Goal: Task Accomplishment & Management: Manage account settings

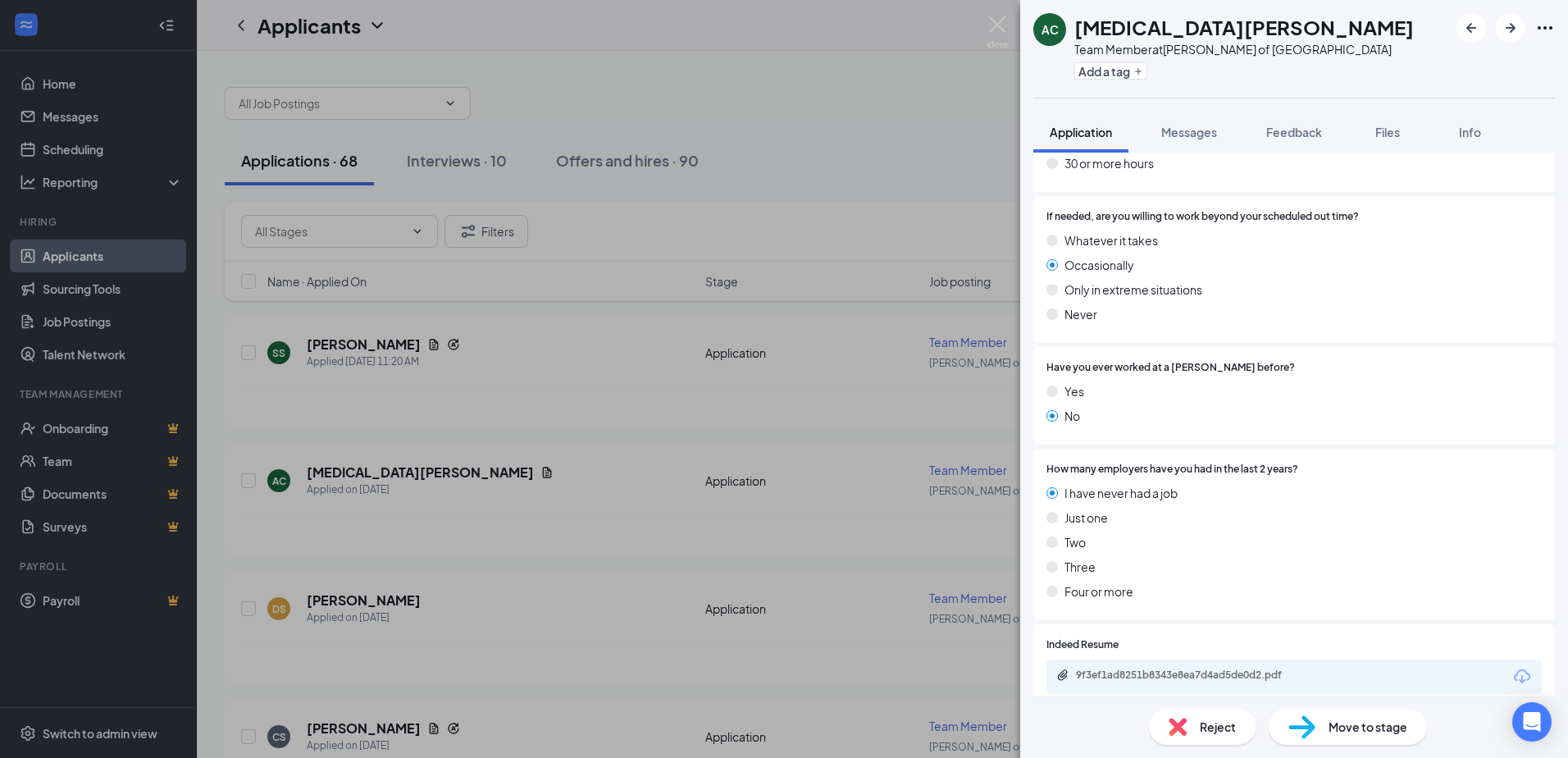
scroll to position [984, 0]
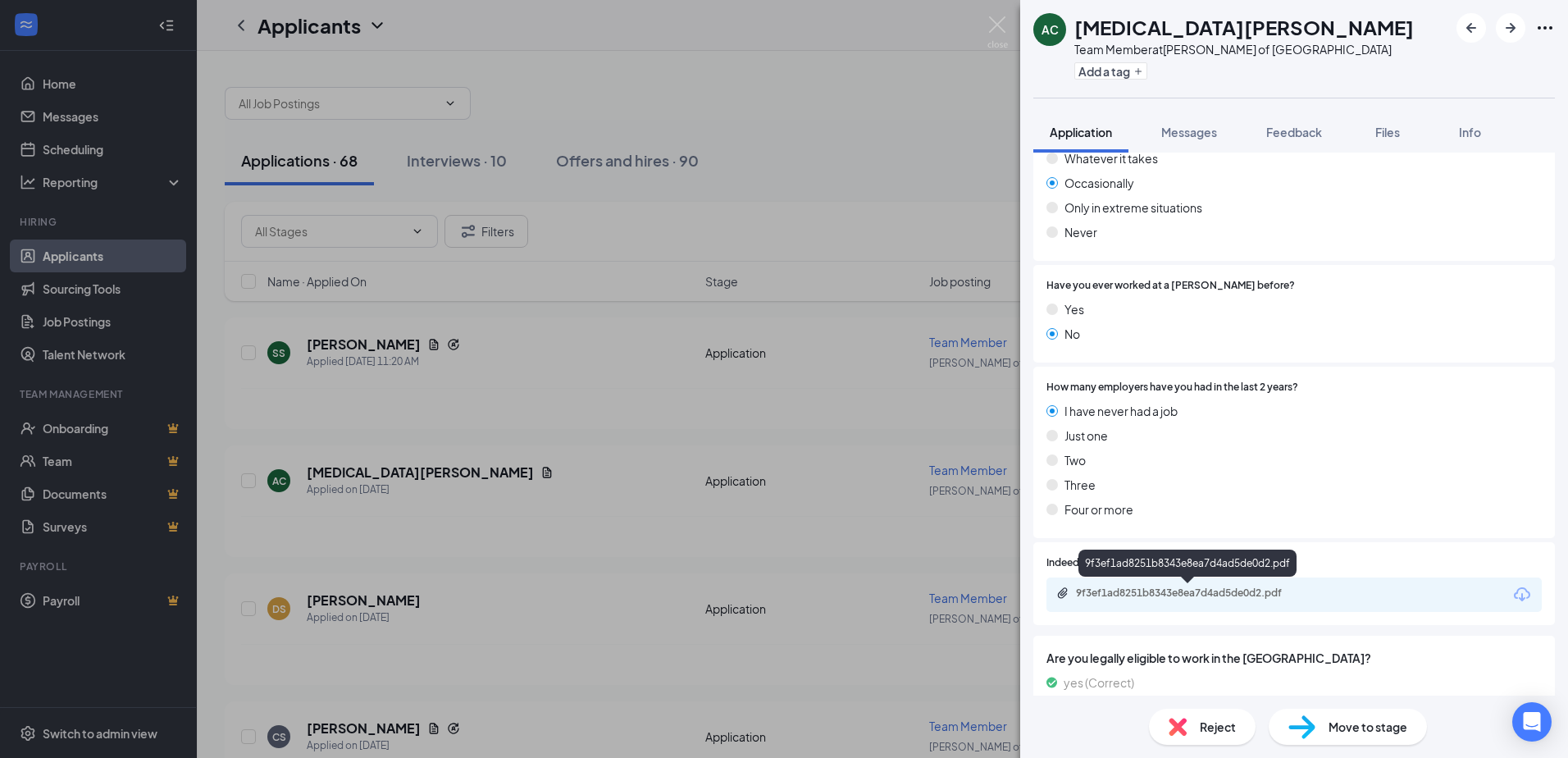
click at [1201, 595] on div "9f3ef1ad8251b8343e8ea7d4ad5de0d2.pdf" at bounding box center [1191, 593] width 230 height 14
click at [1190, 719] on div "Reject" at bounding box center [1202, 726] width 107 height 36
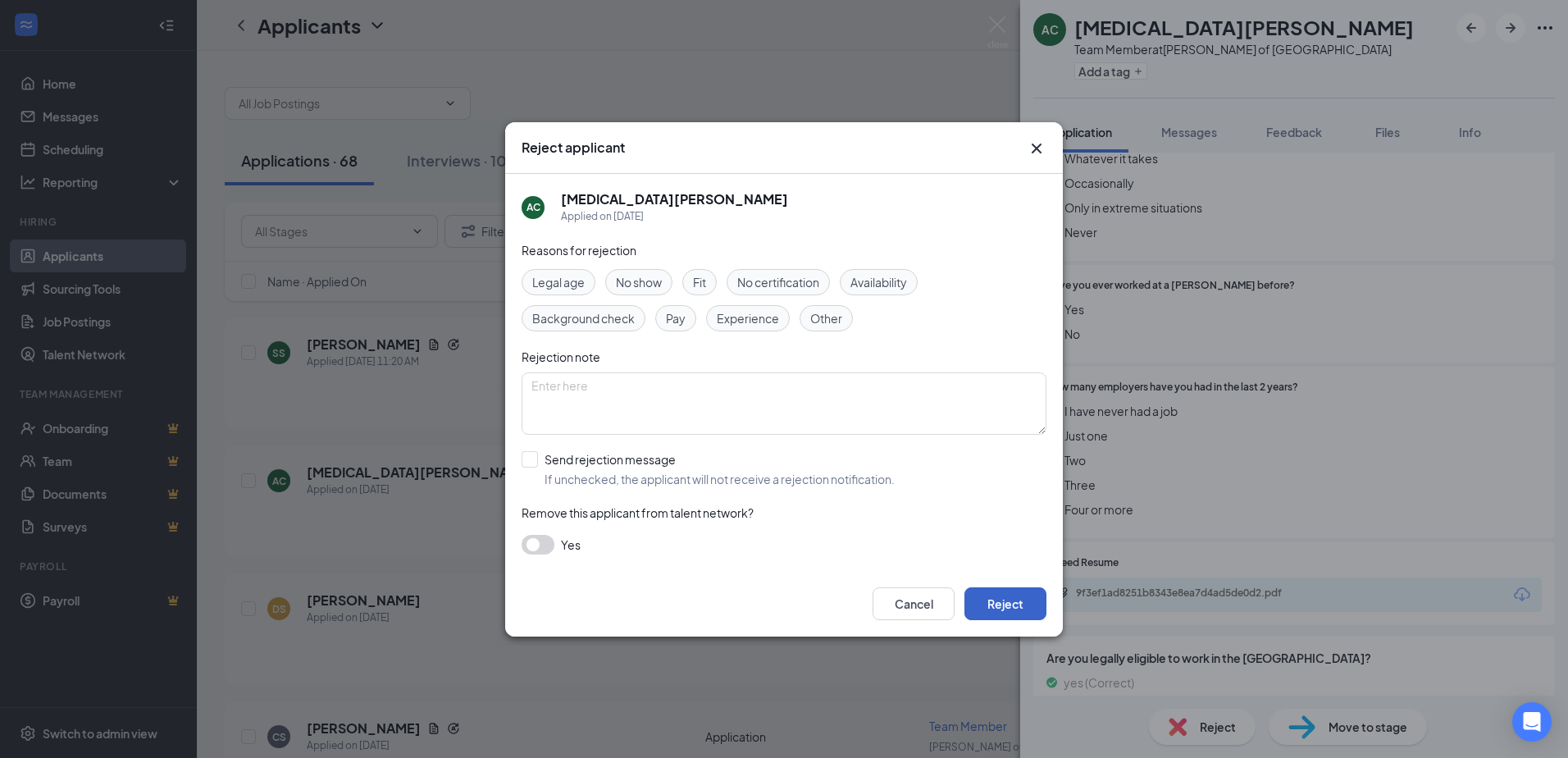
click at [1007, 606] on button "Reject" at bounding box center [1005, 604] width 82 height 33
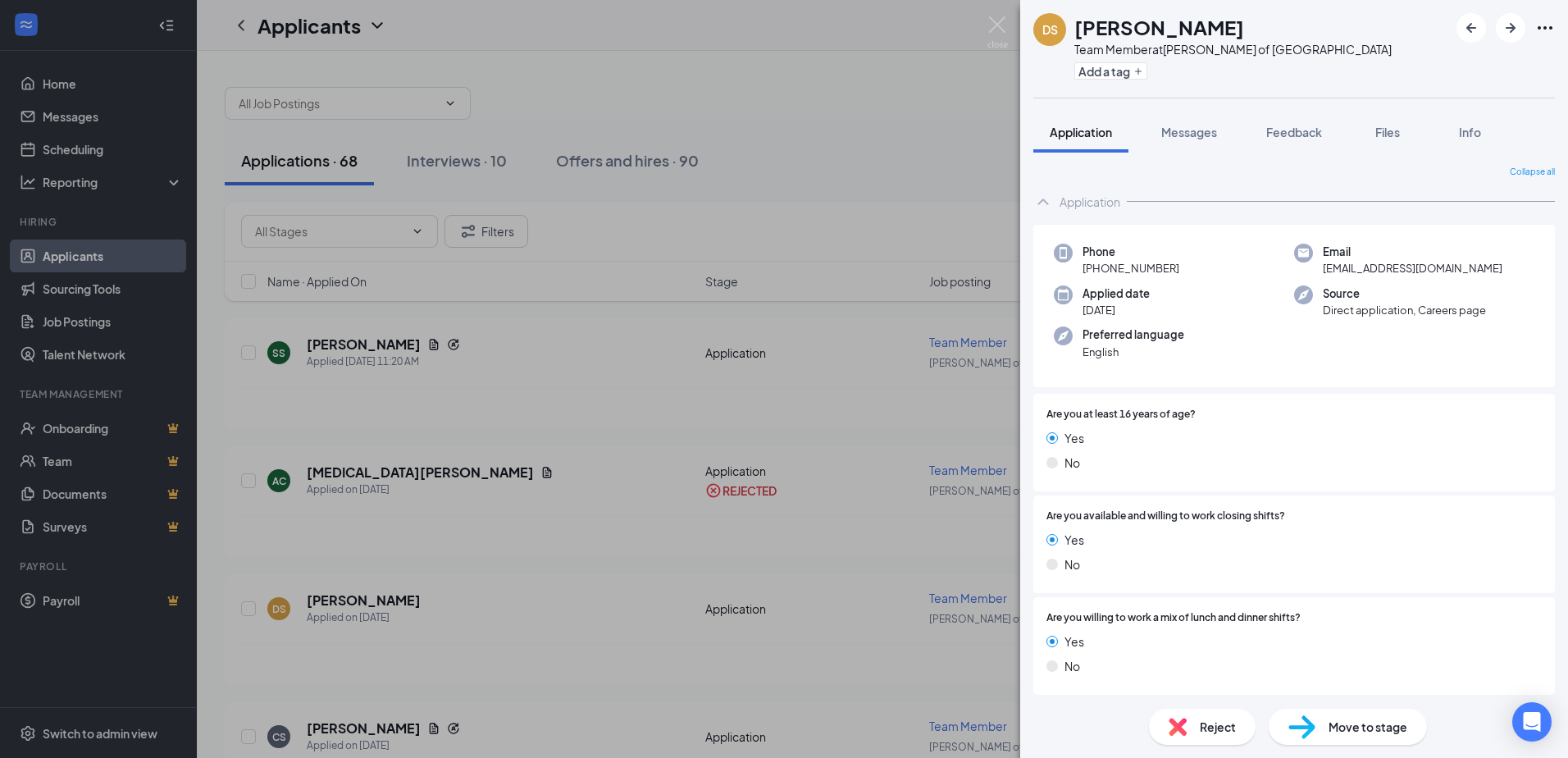
click at [494, 483] on div "DS [PERSON_NAME] Team Member at [PERSON_NAME] of [GEOGRAPHIC_DATA] Add a tag Ap…" at bounding box center [784, 379] width 1568 height 758
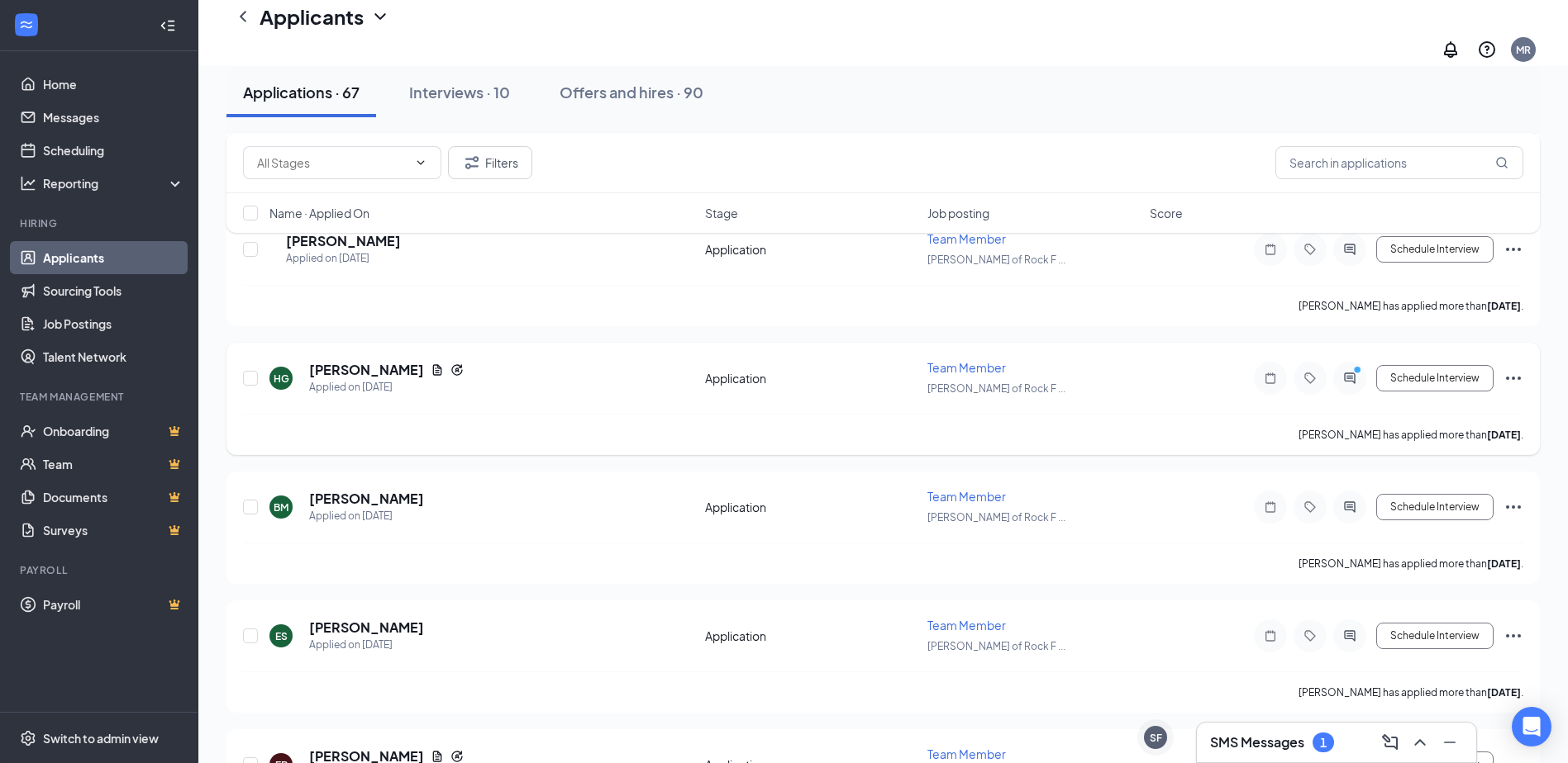
scroll to position [2064, 0]
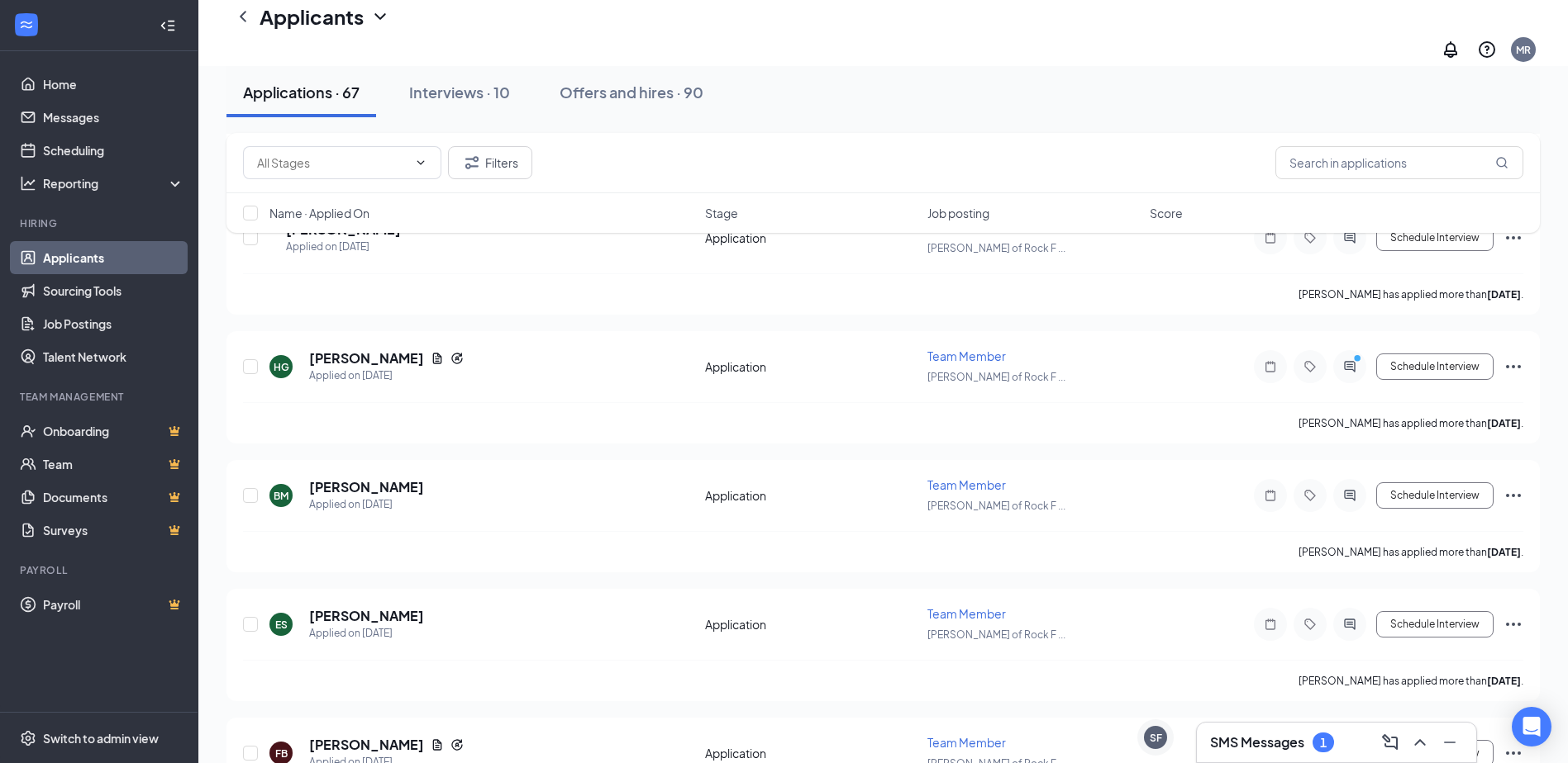
click at [1279, 745] on h3 "SMS Messages" at bounding box center [1257, 742] width 94 height 19
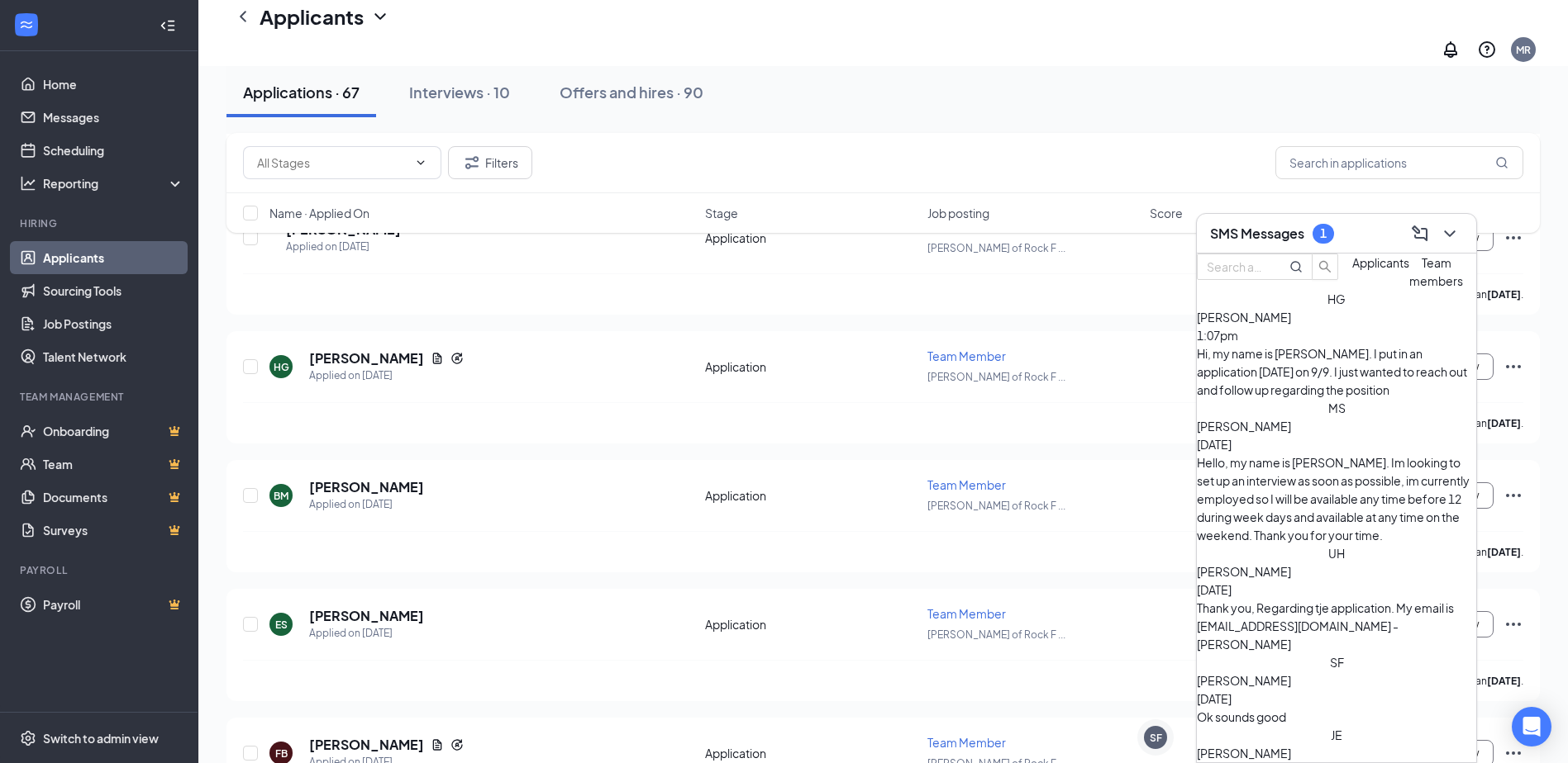
click at [1357, 384] on div "Hi, my name is [PERSON_NAME]. I put in an application [DATE] on 9/9. I just wan…" at bounding box center [1336, 372] width 280 height 55
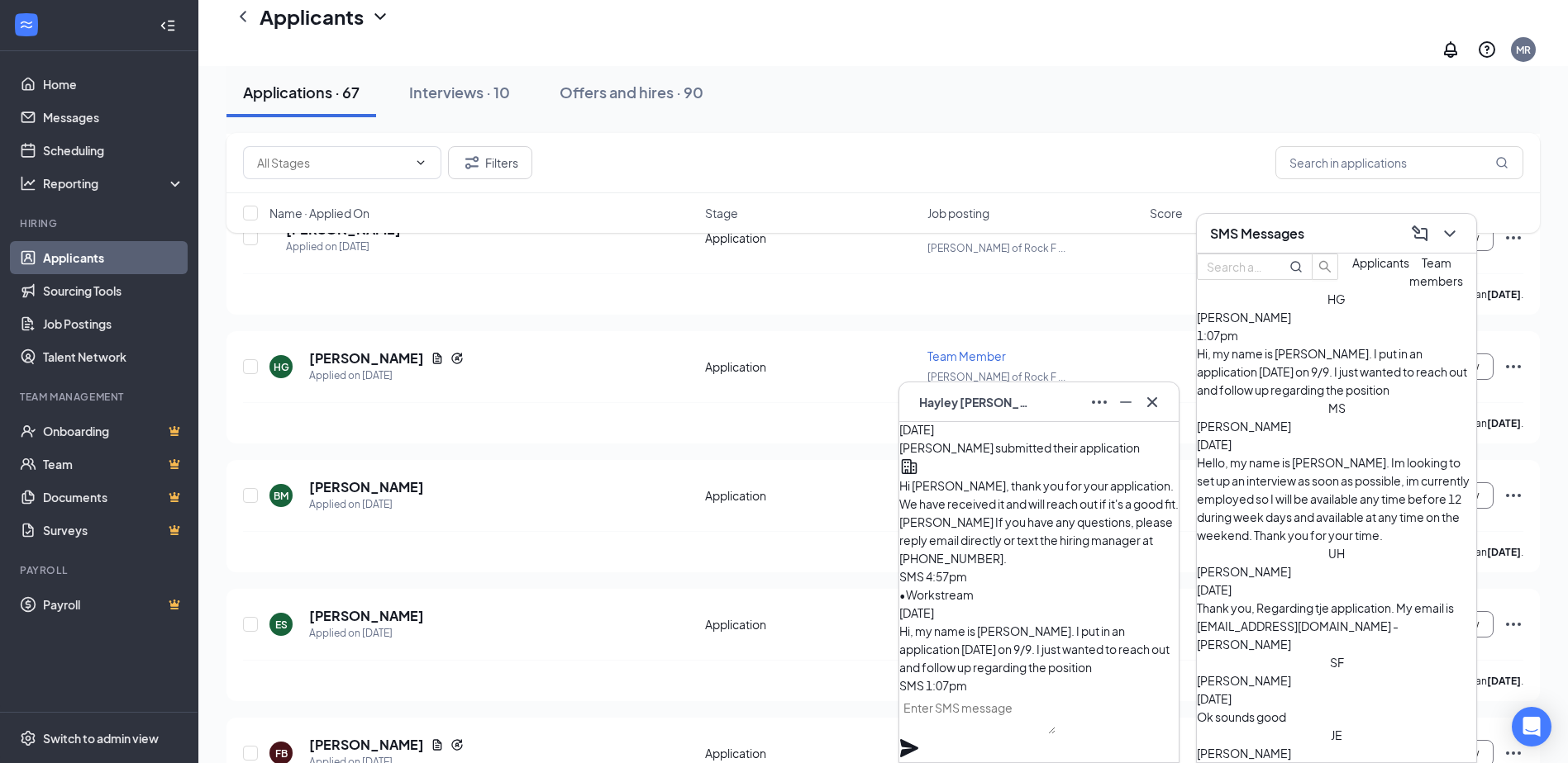
drag, startPoint x: 1080, startPoint y: 647, endPoint x: 966, endPoint y: 572, distance: 136.5
click at [966, 622] on p "Hi, my name is [PERSON_NAME]. I put in an application [DATE] on 9/9. I just wan…" at bounding box center [1039, 650] width 280 height 55
drag, startPoint x: 966, startPoint y: 572, endPoint x: 1093, endPoint y: 614, distance: 133.8
click at [1093, 623] on span "Hi, my name is [PERSON_NAME]. I put in an application [DATE] on 9/9. I just wan…" at bounding box center [1034, 649] width 270 height 51
click at [1164, 403] on button at bounding box center [1152, 402] width 26 height 26
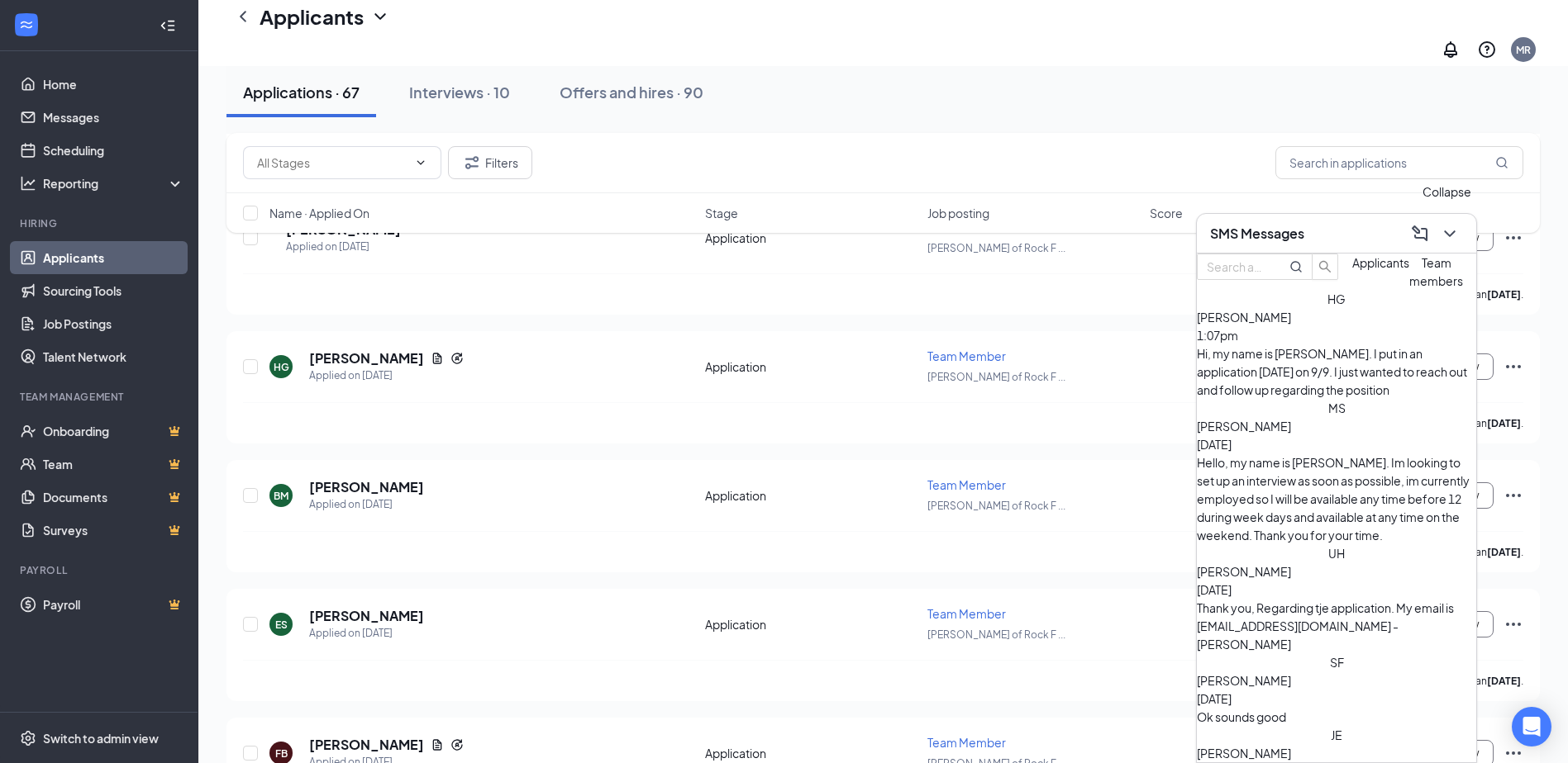
click at [1454, 237] on icon "ChevronDown" at bounding box center [1450, 233] width 20 height 20
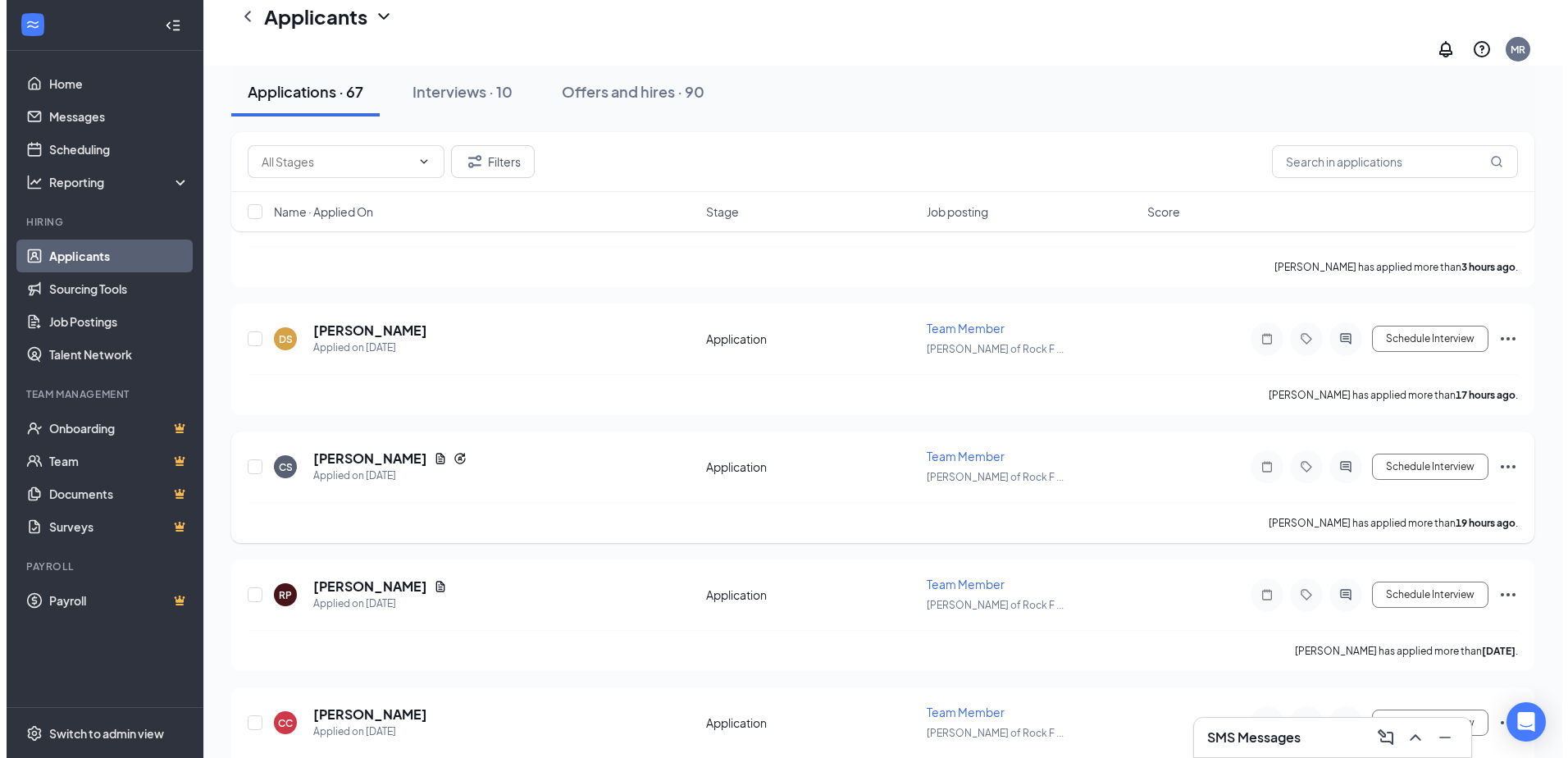
scroll to position [164, 0]
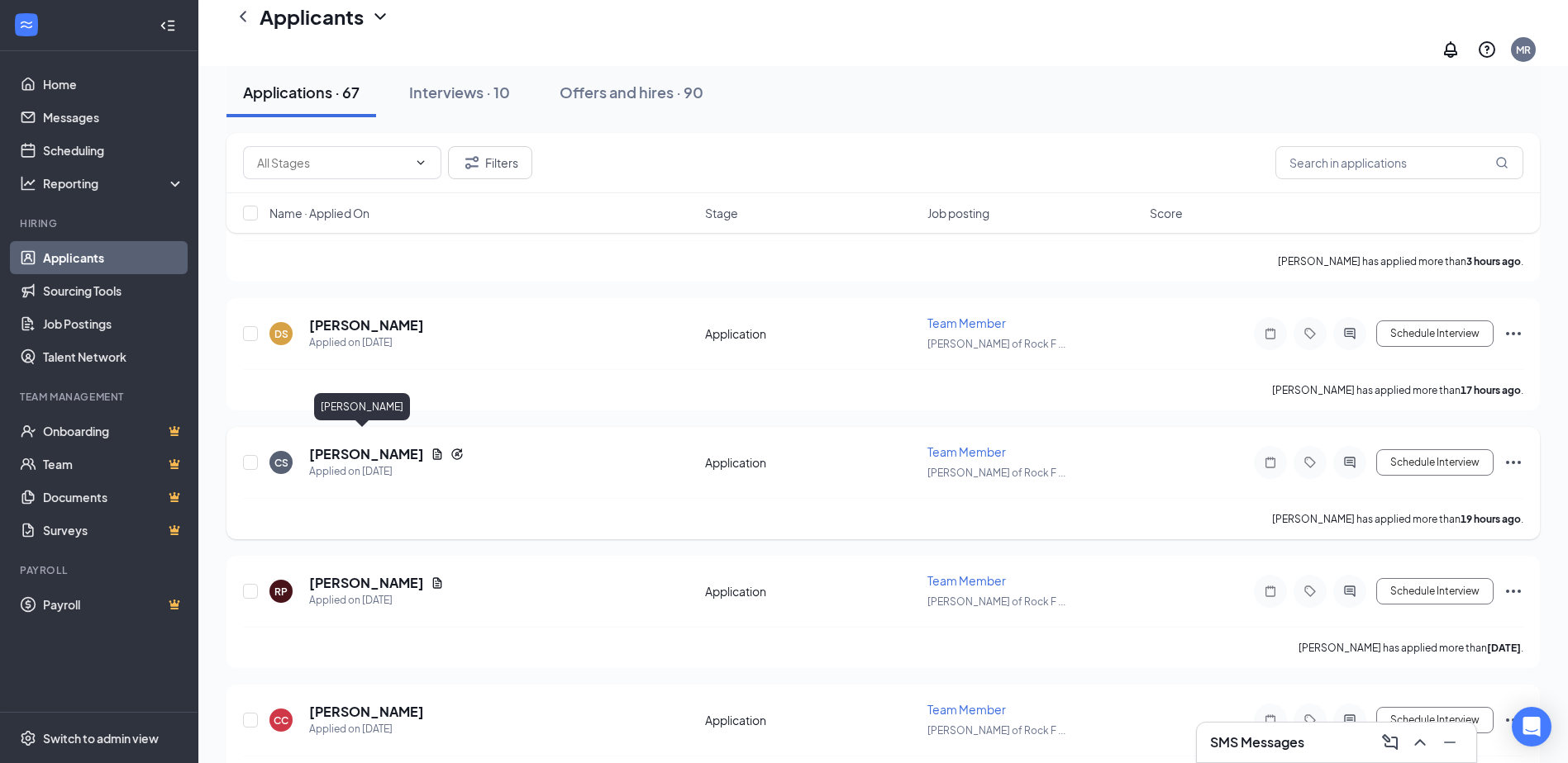
click at [353, 445] on h5 "[PERSON_NAME]" at bounding box center [367, 454] width 115 height 19
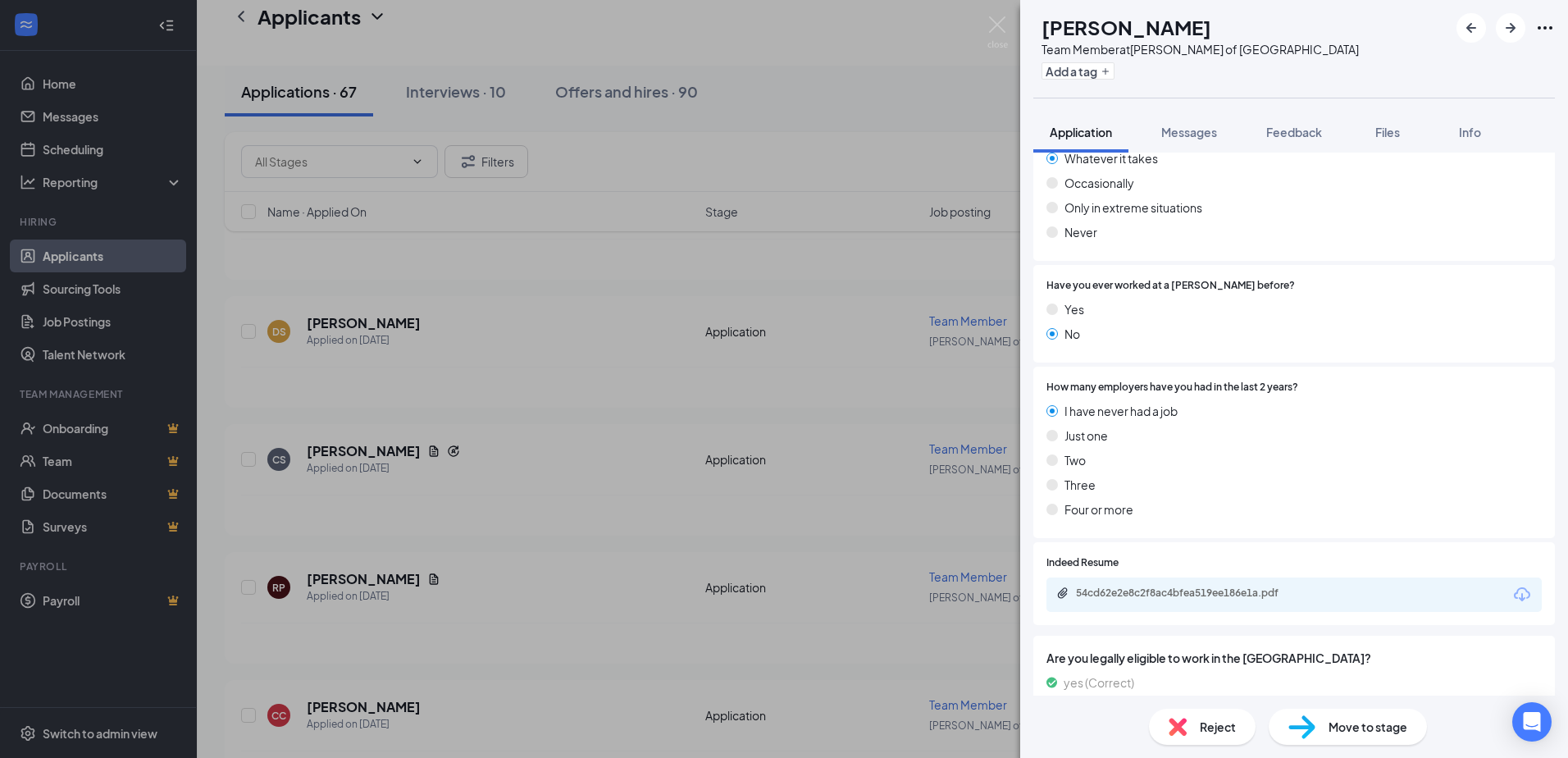
scroll to position [1029, 0]
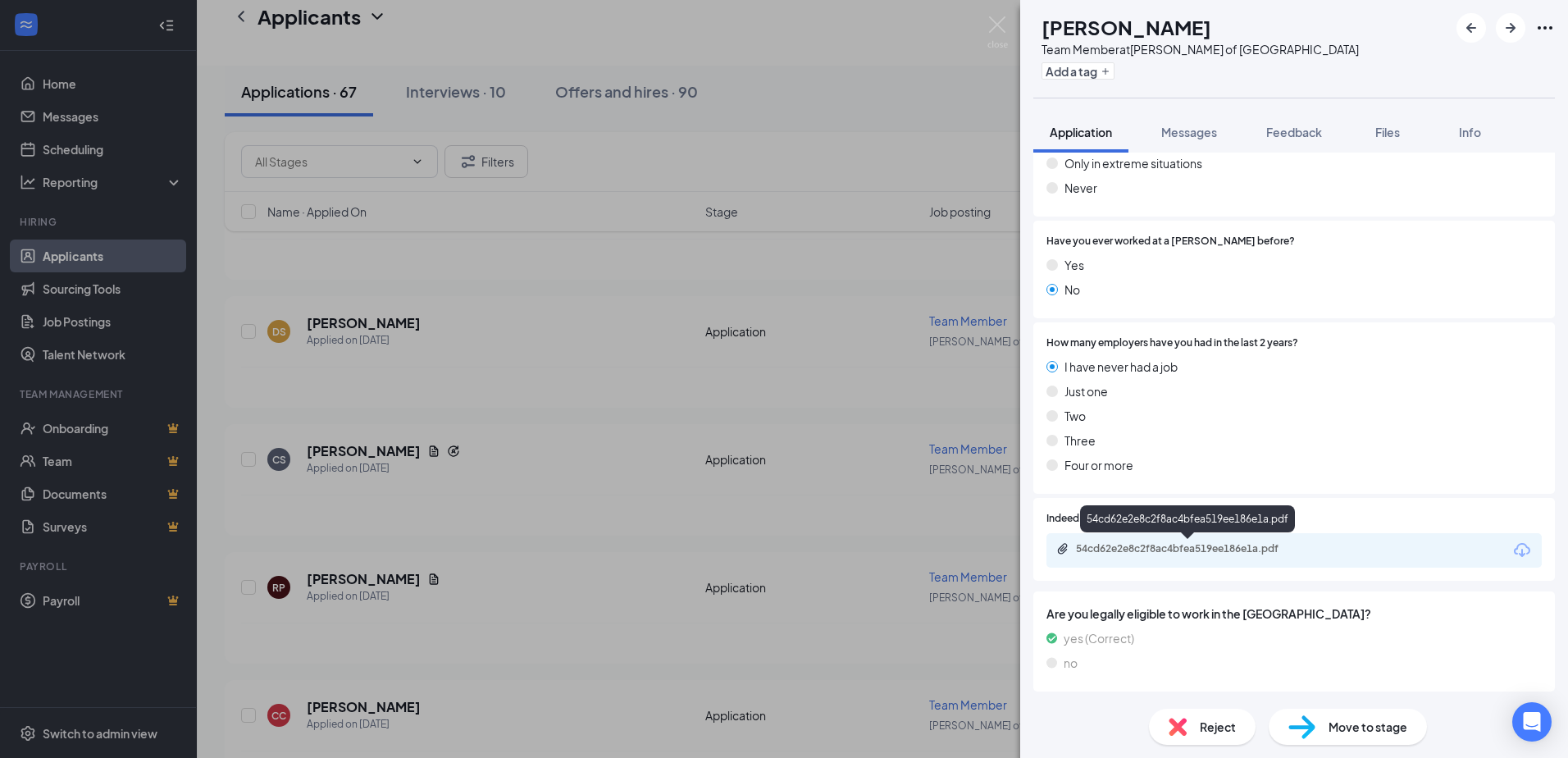
click at [1165, 554] on div "54cd62e2e8c2f8ac4bfea519ee186e1a.pdf" at bounding box center [1191, 549] width 230 height 14
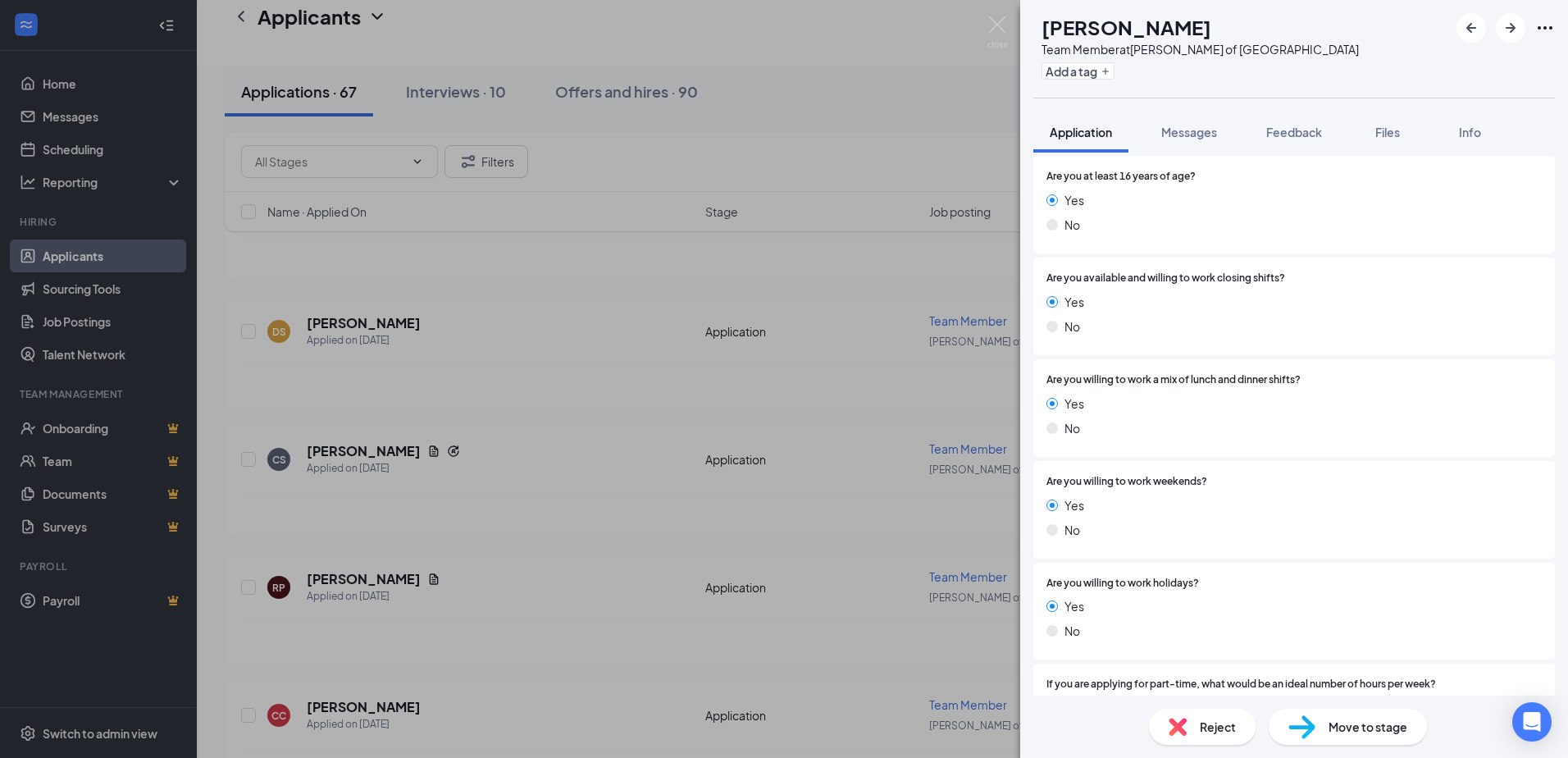
click at [1365, 725] on span "Move to stage" at bounding box center [1367, 727] width 79 height 18
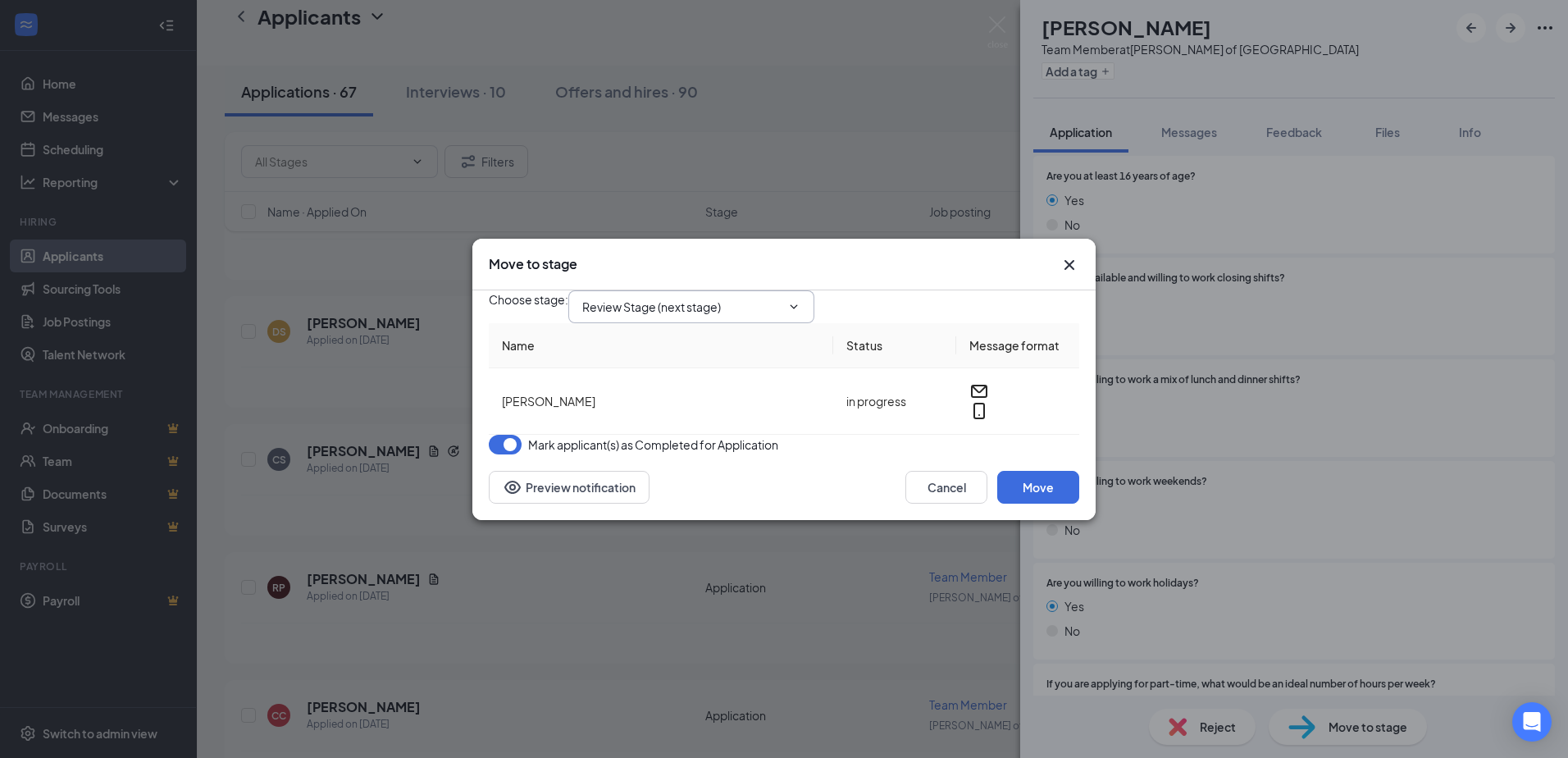
click at [781, 298] on input "Review Stage (next stage)" at bounding box center [681, 307] width 199 height 18
click at [683, 470] on div "Onsite Interview" at bounding box center [639, 478] width 87 height 18
type input "Onsite Interview"
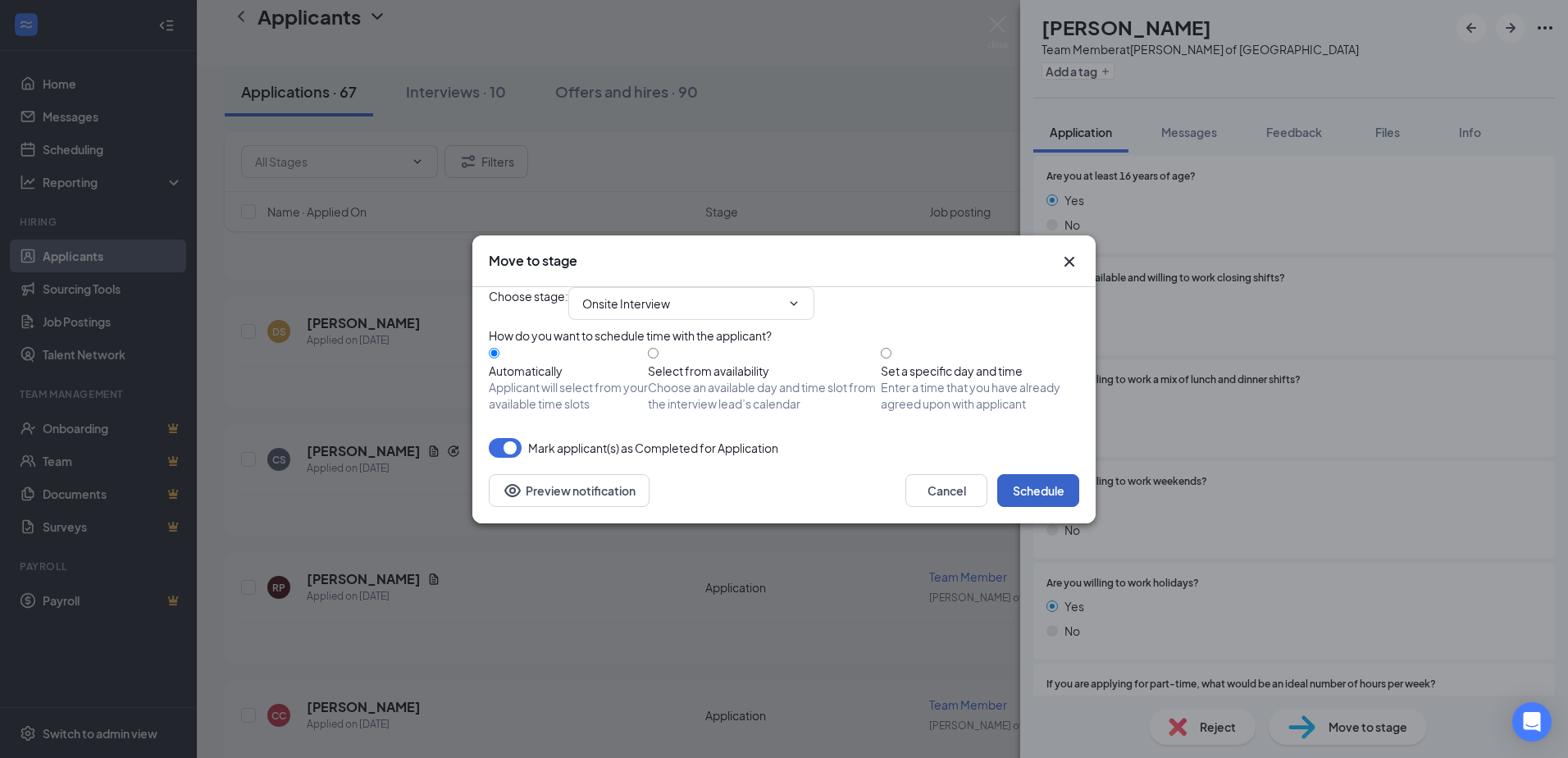
click at [1050, 507] on button "Schedule" at bounding box center [1038, 491] width 82 height 33
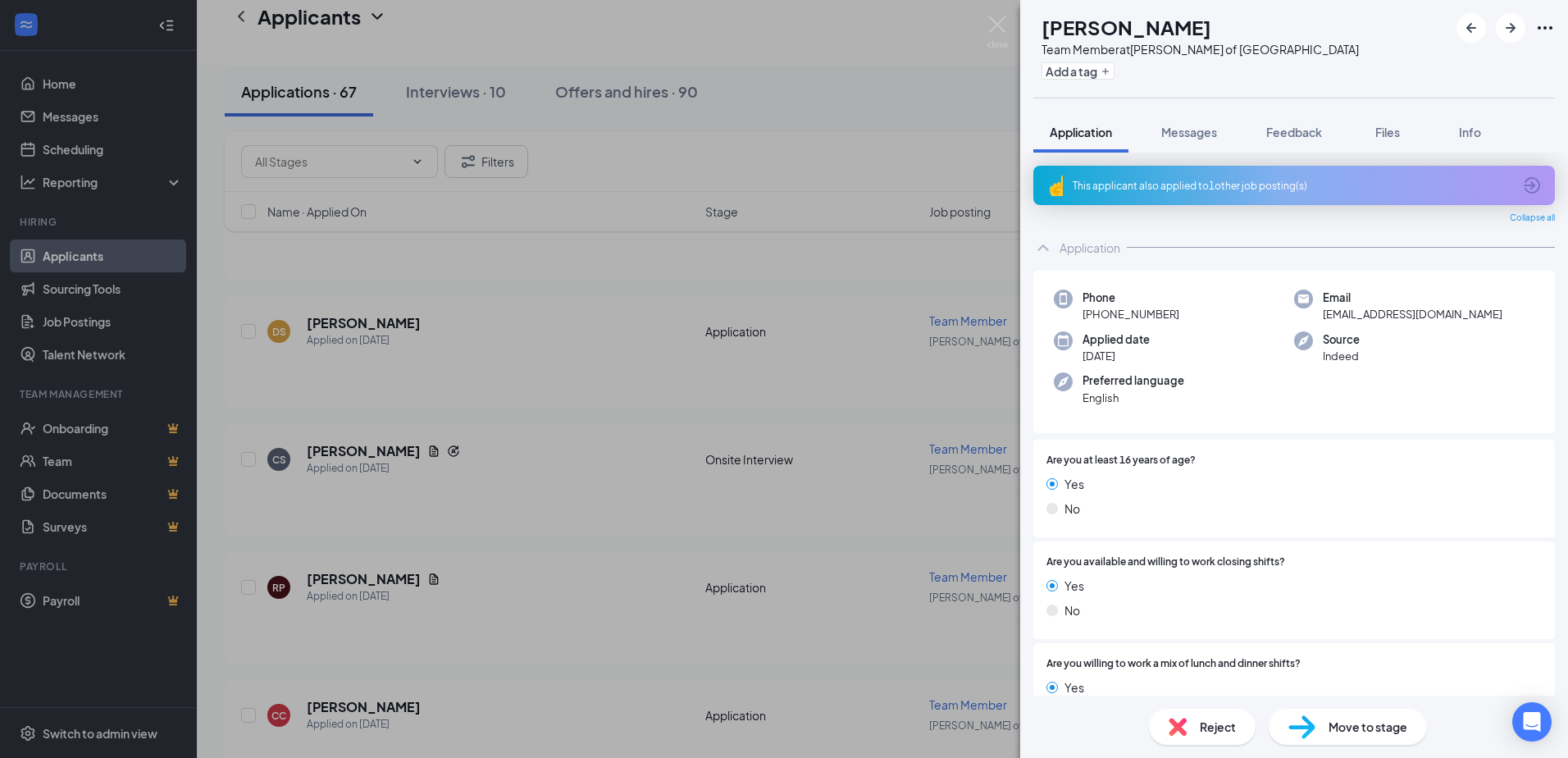
click at [653, 411] on div "[PERSON_NAME] Team Member at [PERSON_NAME] of [GEOGRAPHIC_DATA] Add a tag Appli…" at bounding box center [784, 379] width 1568 height 758
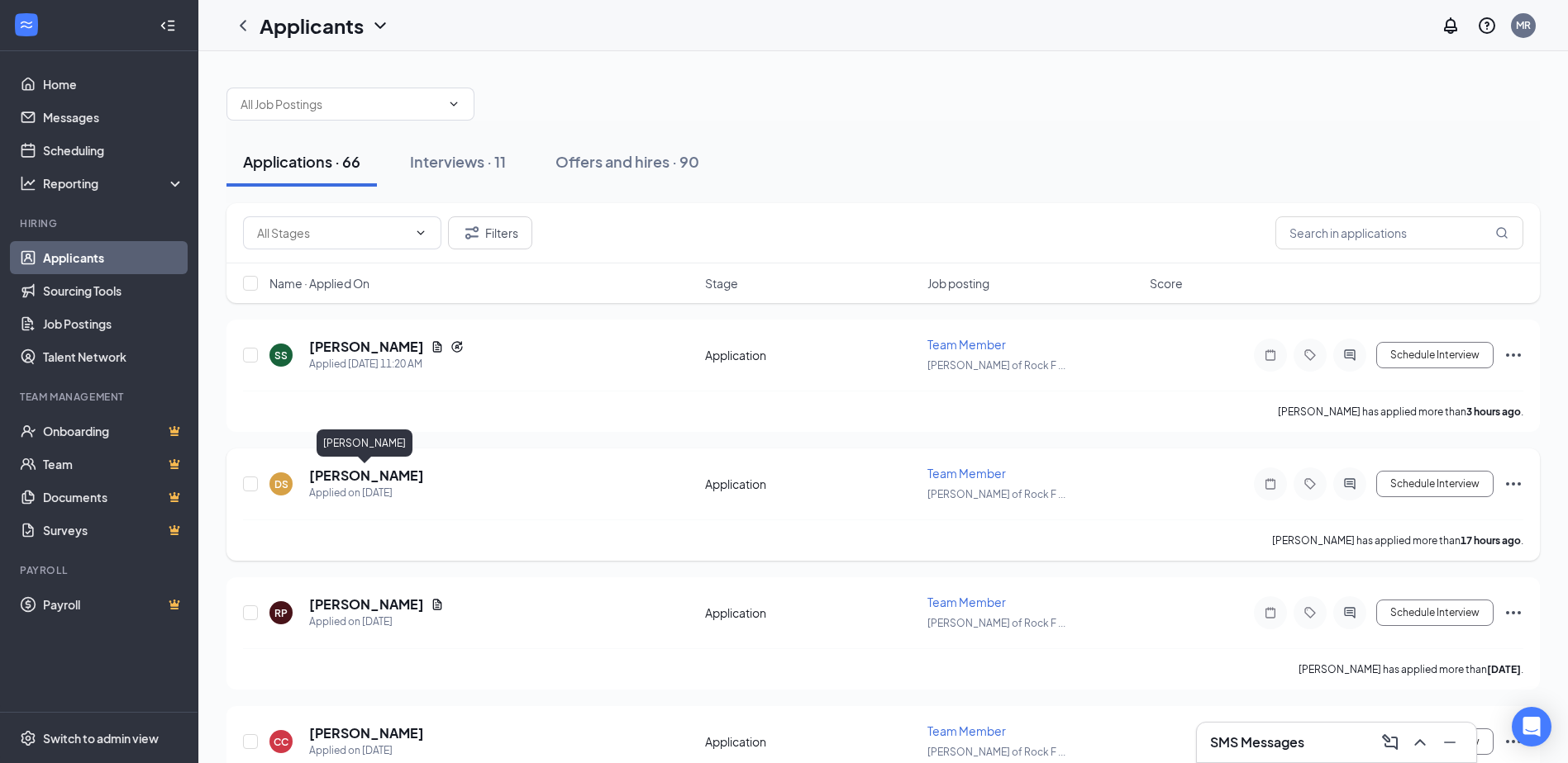
click at [387, 477] on h5 "[PERSON_NAME]" at bounding box center [367, 476] width 115 height 19
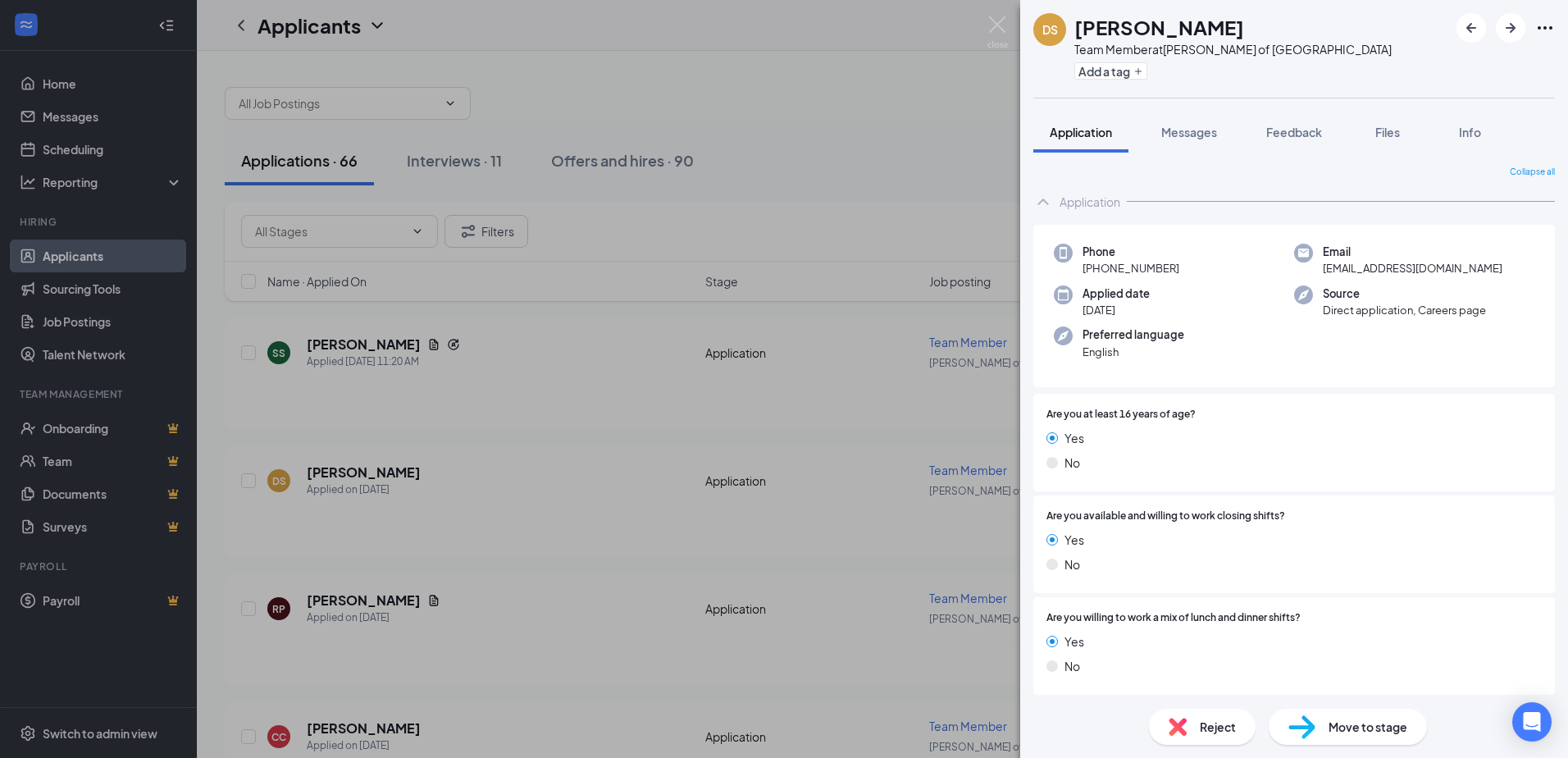
drag, startPoint x: 528, startPoint y: 392, endPoint x: 483, endPoint y: 388, distance: 45.2
click at [527, 392] on div "DS [PERSON_NAME] Team Member at [PERSON_NAME] of [GEOGRAPHIC_DATA] Add a tag Ap…" at bounding box center [784, 379] width 1568 height 758
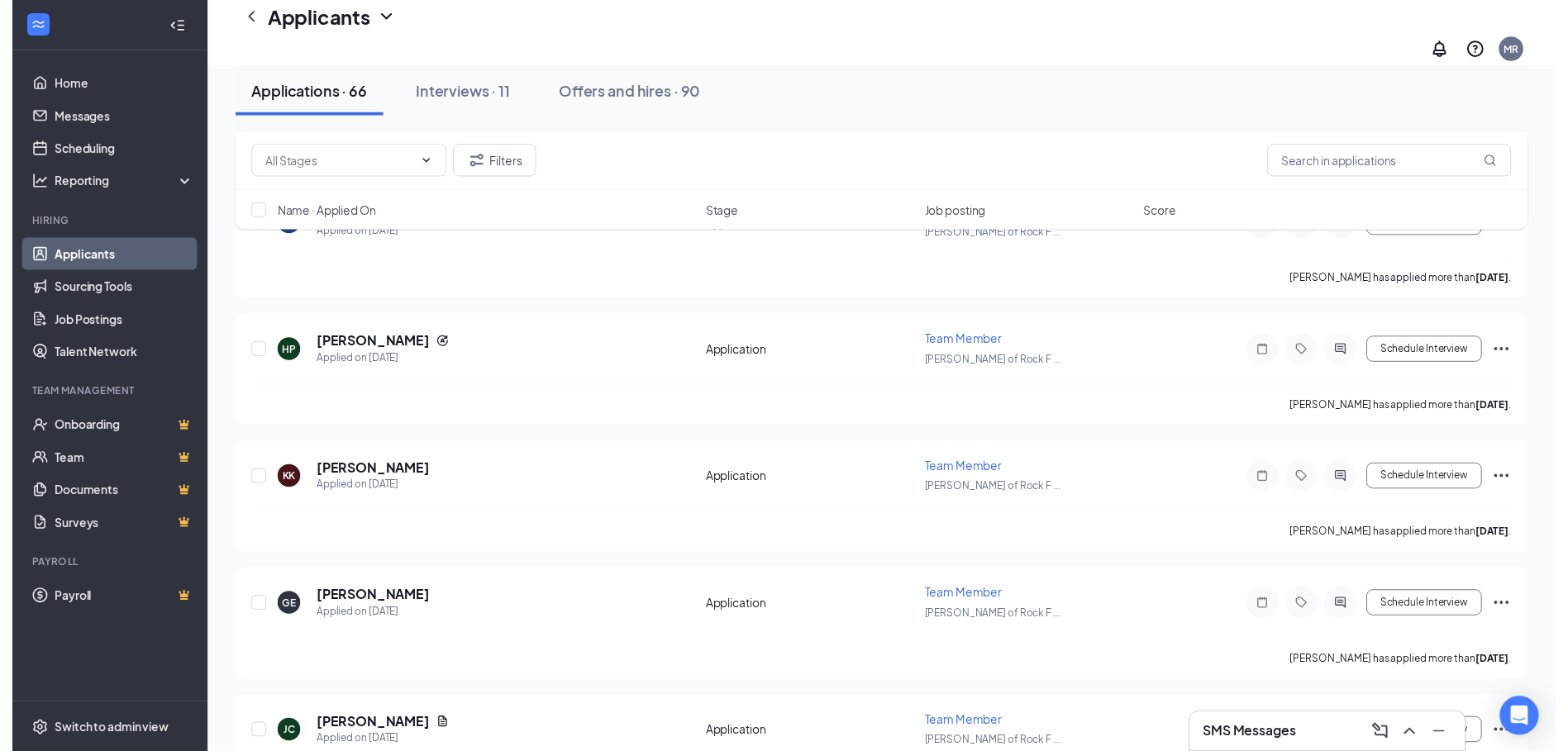
scroll to position [661, 0]
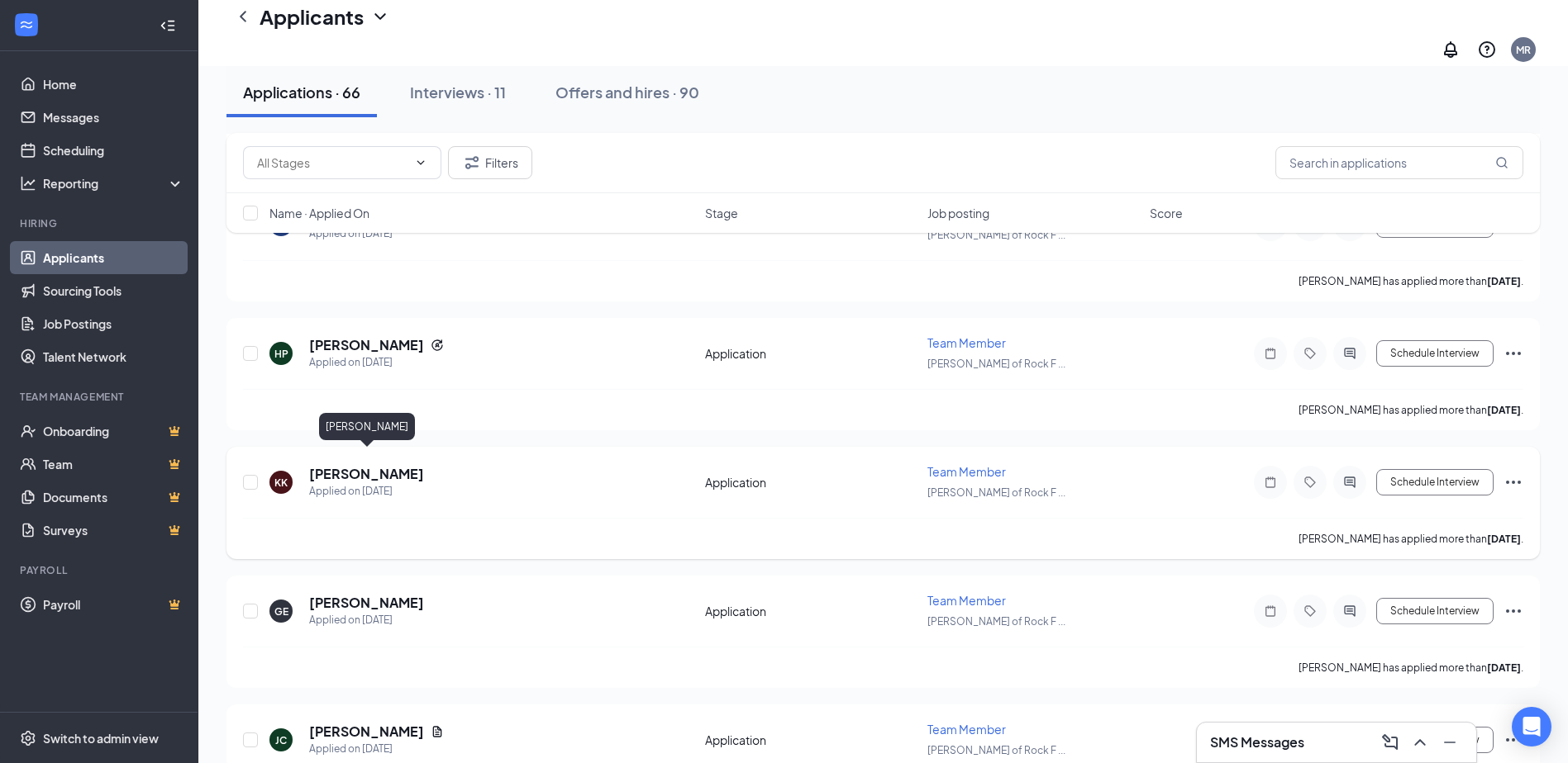
click at [406, 465] on h5 "[PERSON_NAME]" at bounding box center [367, 474] width 115 height 19
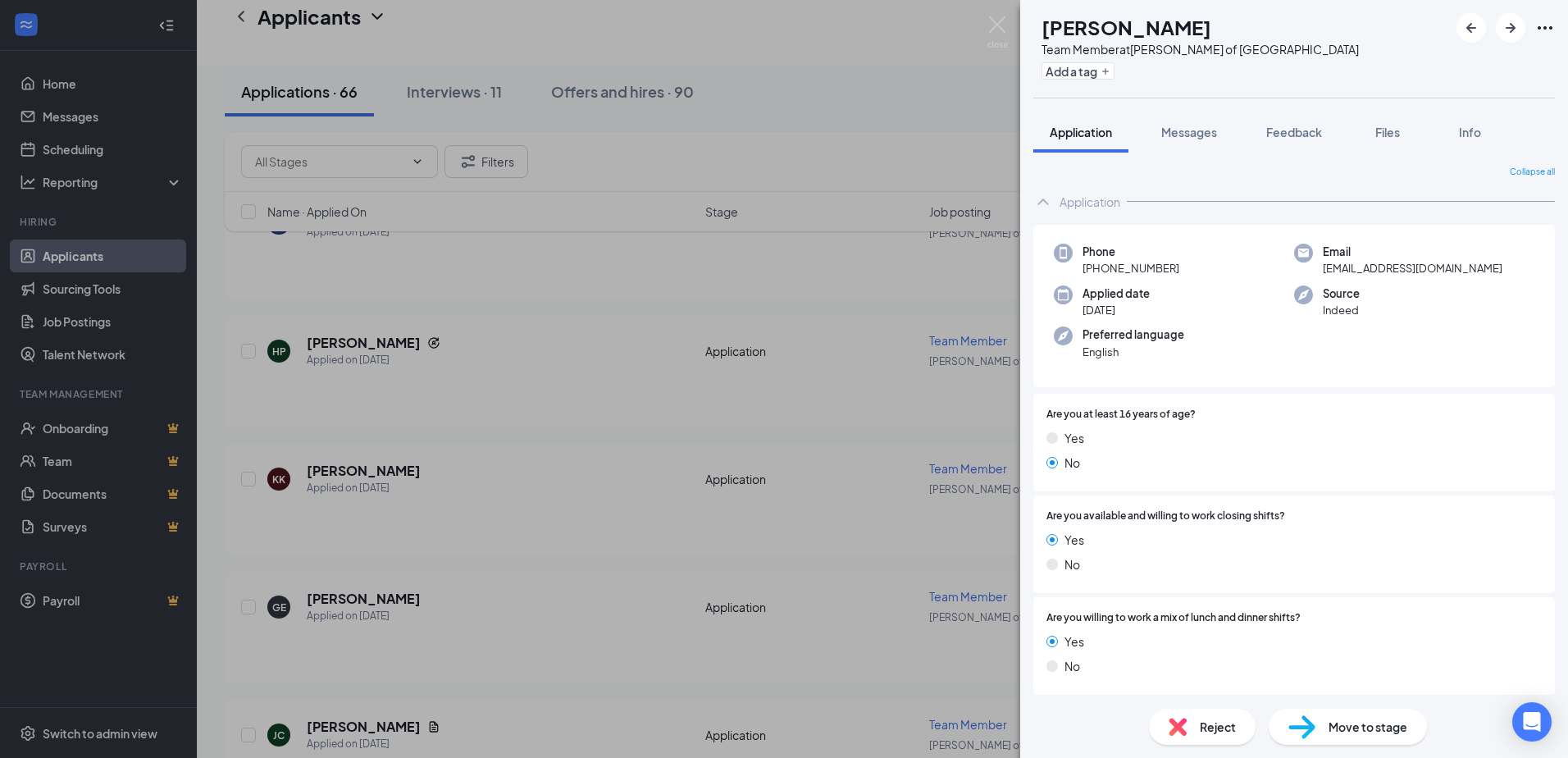
click at [1201, 735] on span "Reject" at bounding box center [1218, 727] width 36 height 18
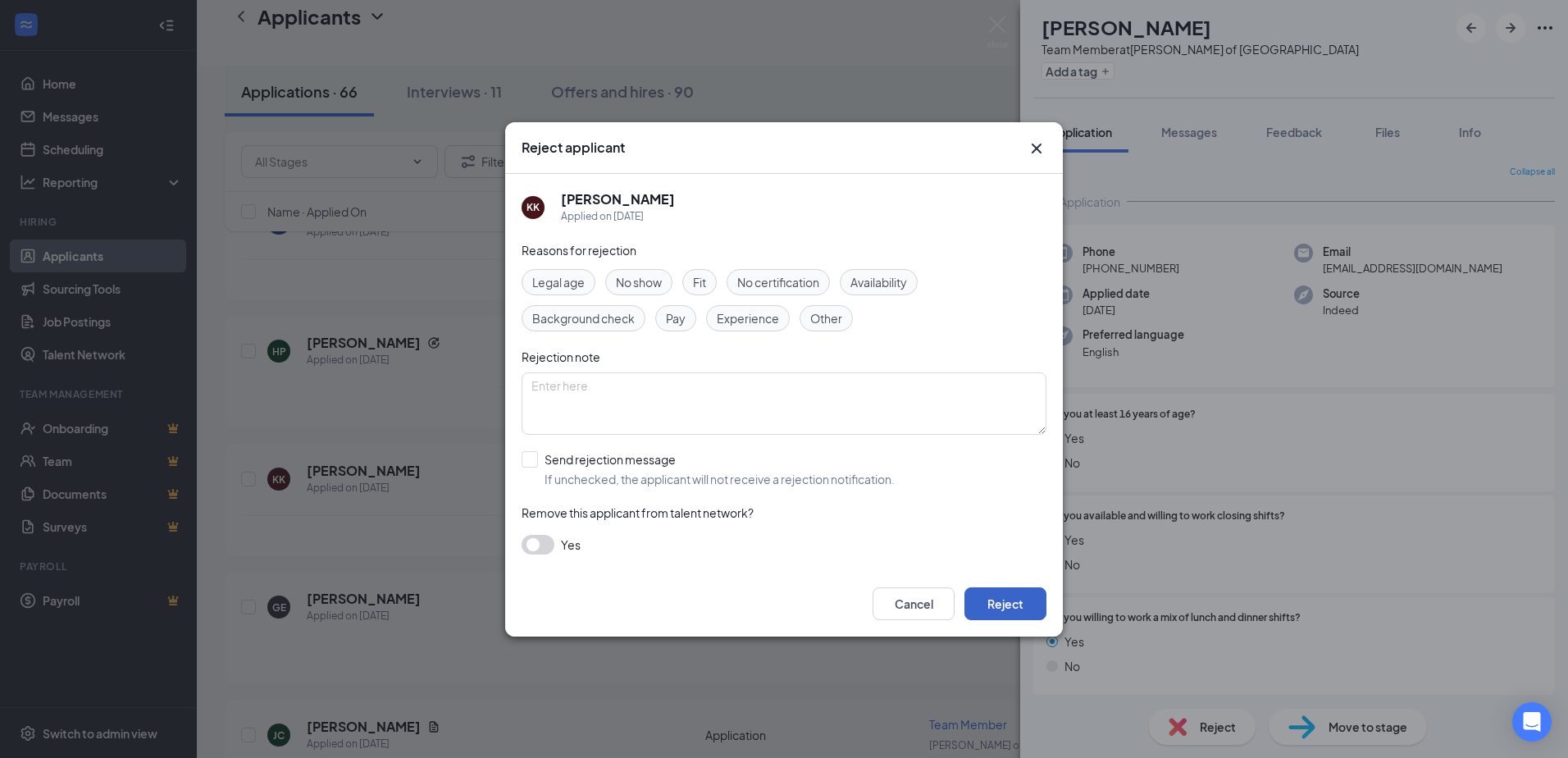
click at [1010, 613] on button "Reject" at bounding box center [1005, 604] width 82 height 33
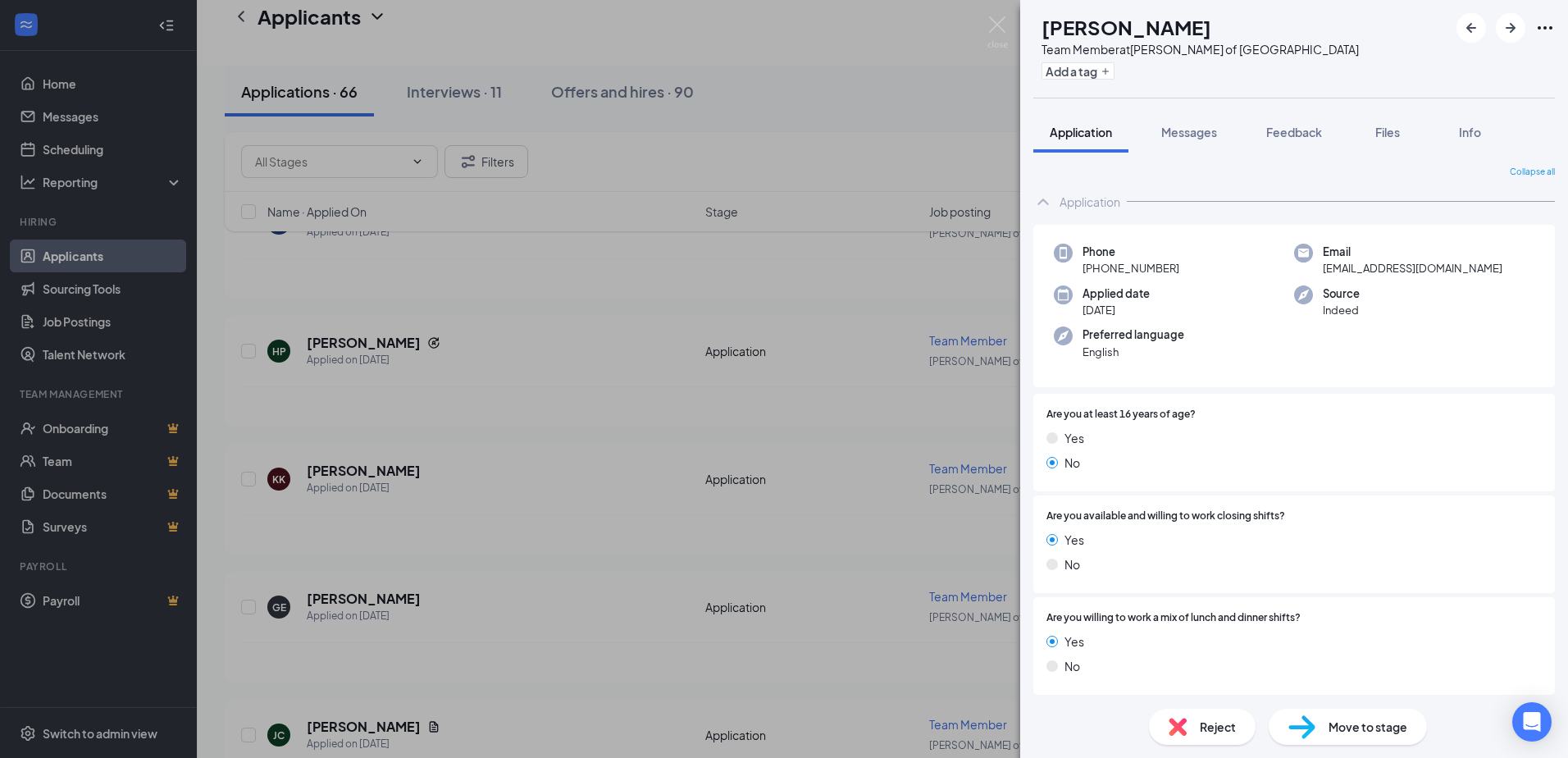
click at [452, 544] on div "KK [PERSON_NAME] Team Member at [PERSON_NAME] of [GEOGRAPHIC_DATA] Add a tag Ap…" at bounding box center [784, 379] width 1568 height 758
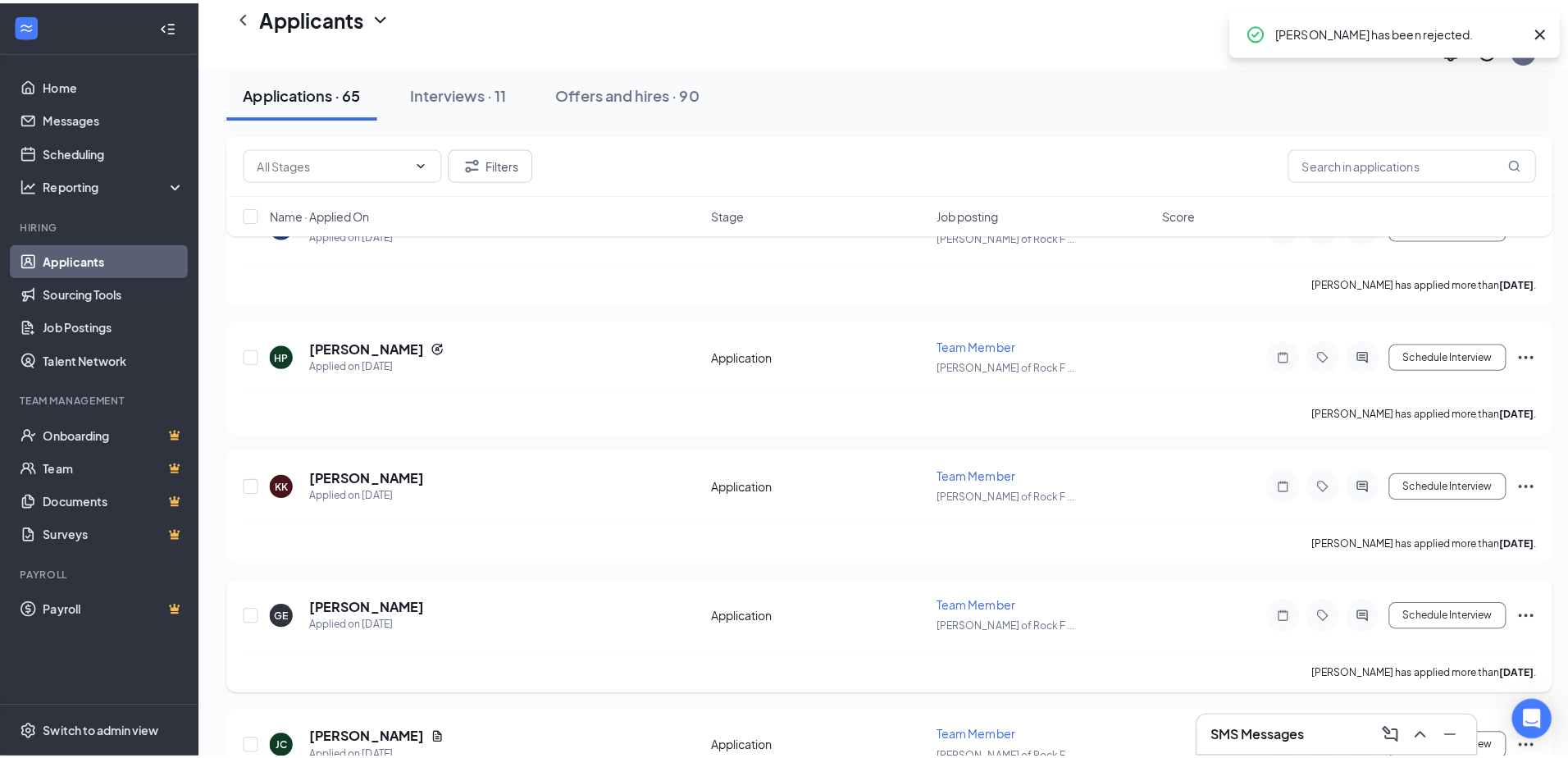
scroll to position [984, 0]
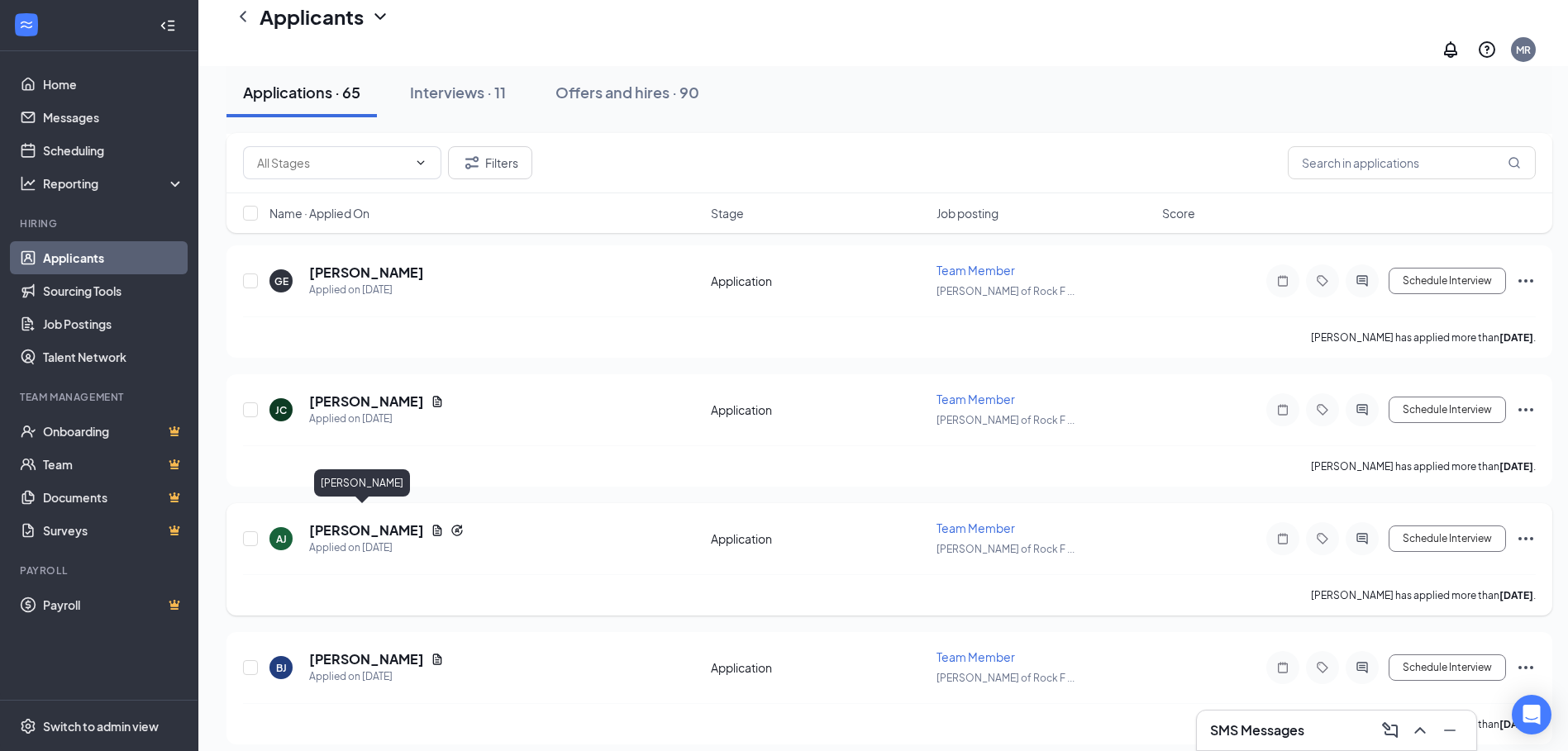
click at [361, 520] on div "[PERSON_NAME] [PERSON_NAME] Applied on [DATE] Application Team Member [PERSON_N…" at bounding box center [890, 548] width 1292 height 55
click at [364, 521] on h5 "[PERSON_NAME]" at bounding box center [367, 530] width 115 height 19
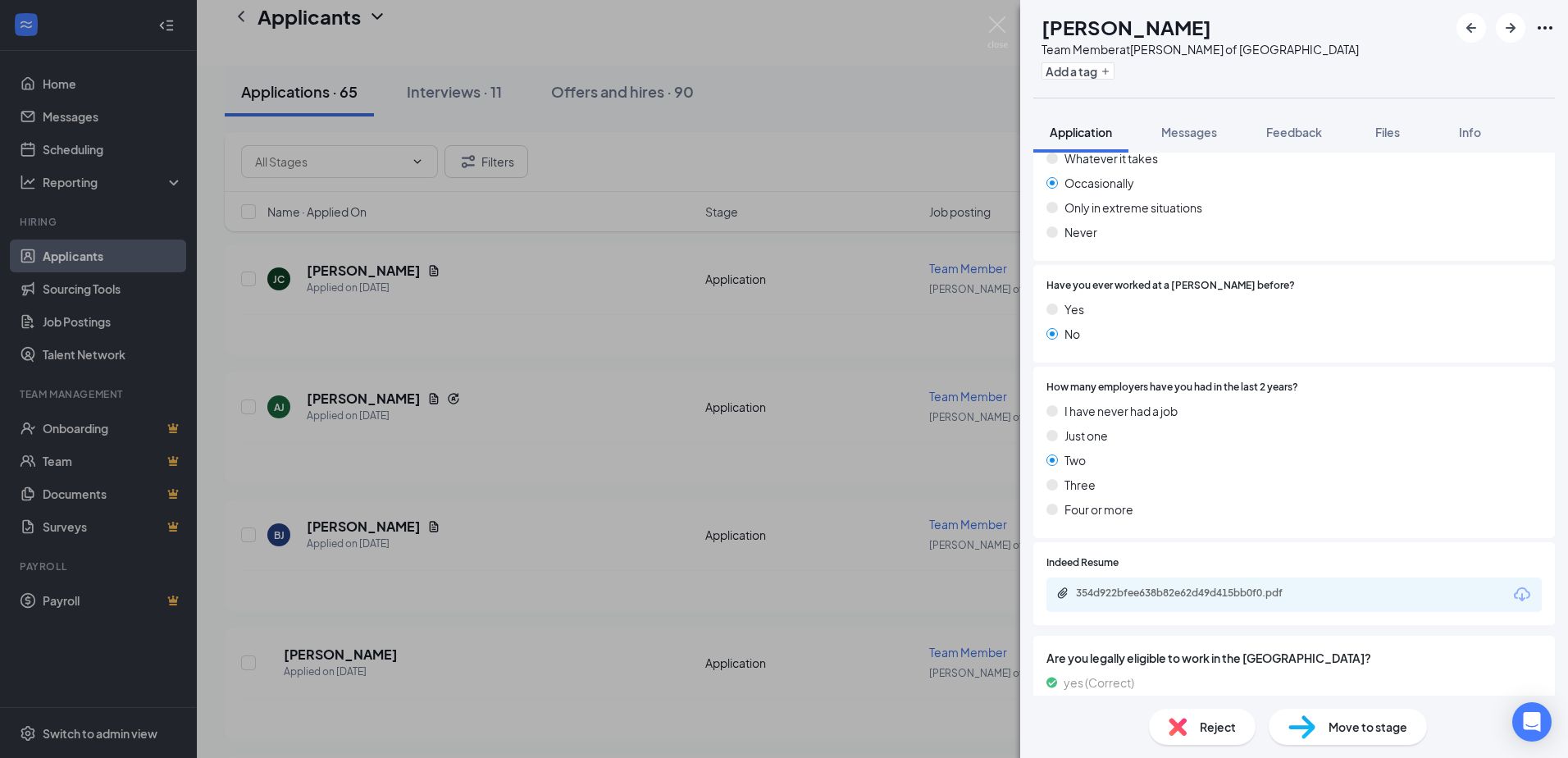
scroll to position [983, 0]
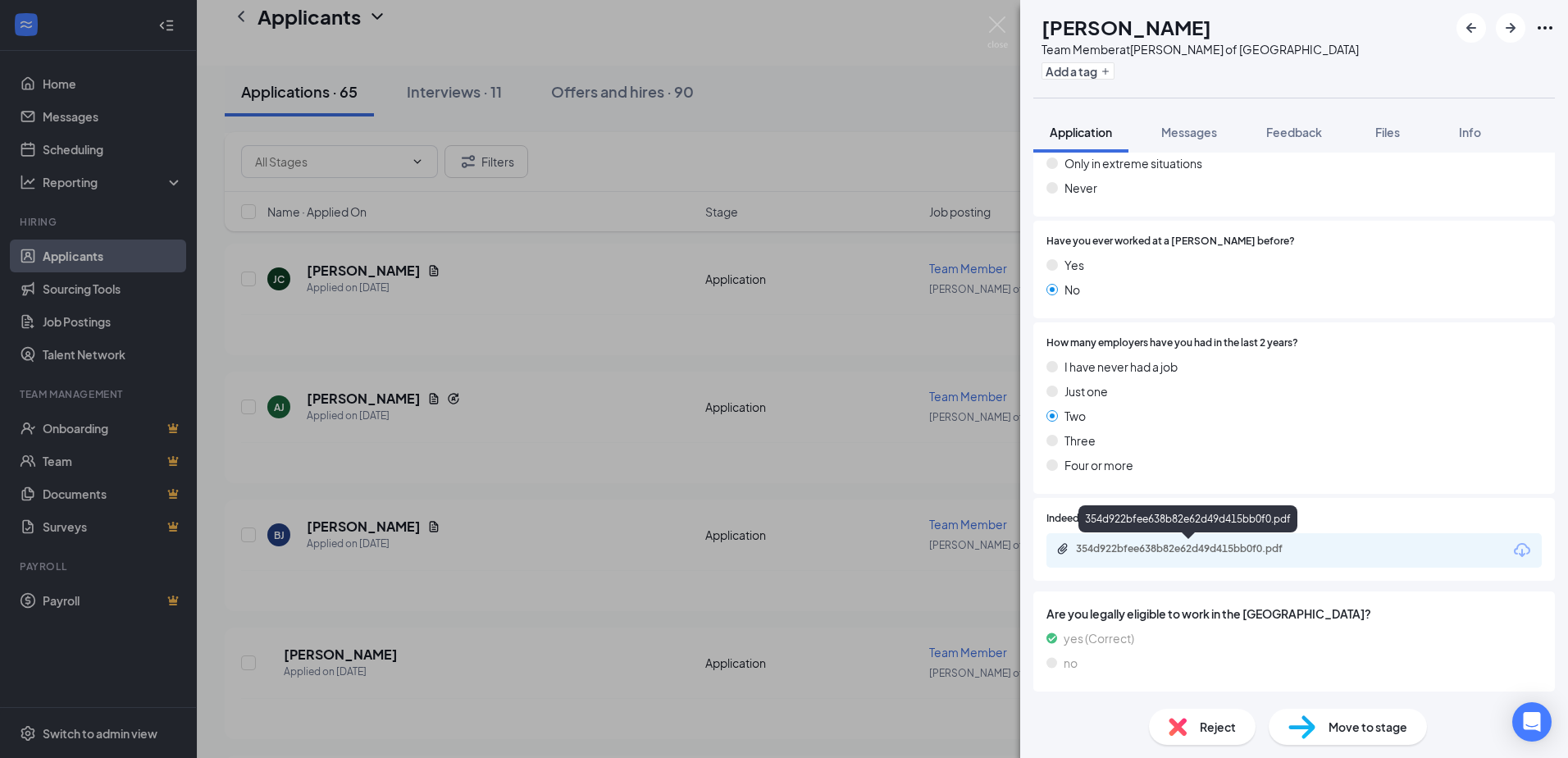
click at [1185, 539] on div "354d922bfee638b82e62d49d415bb0f0.pdf" at bounding box center [1189, 522] width 219 height 34
click at [1185, 545] on div "354d922bfee638b82e62d49d415bb0f0.pdf" at bounding box center [1191, 549] width 230 height 14
click at [1213, 726] on span "Reject" at bounding box center [1218, 727] width 36 height 18
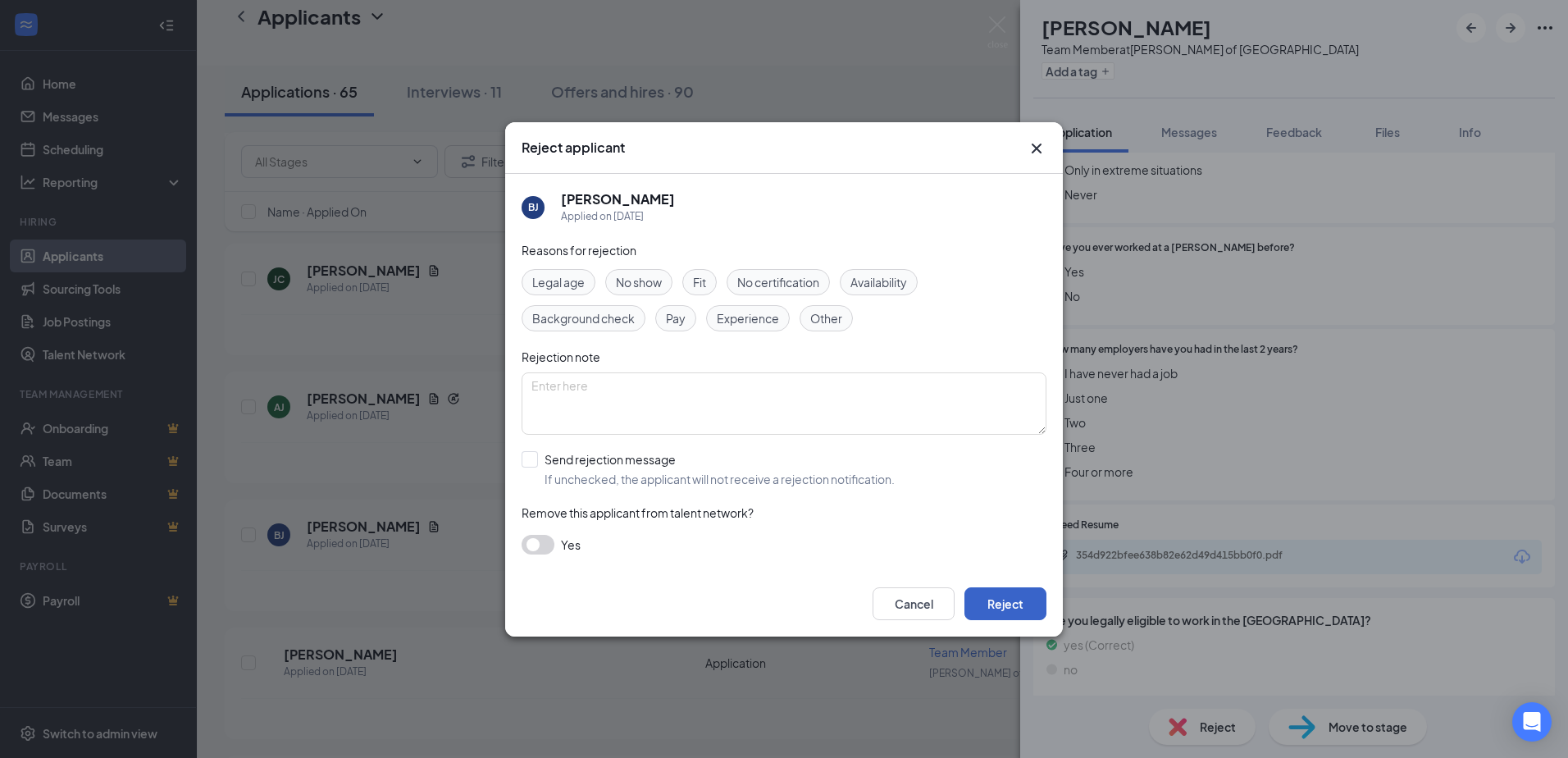
click at [992, 604] on button "Reject" at bounding box center [1005, 604] width 82 height 33
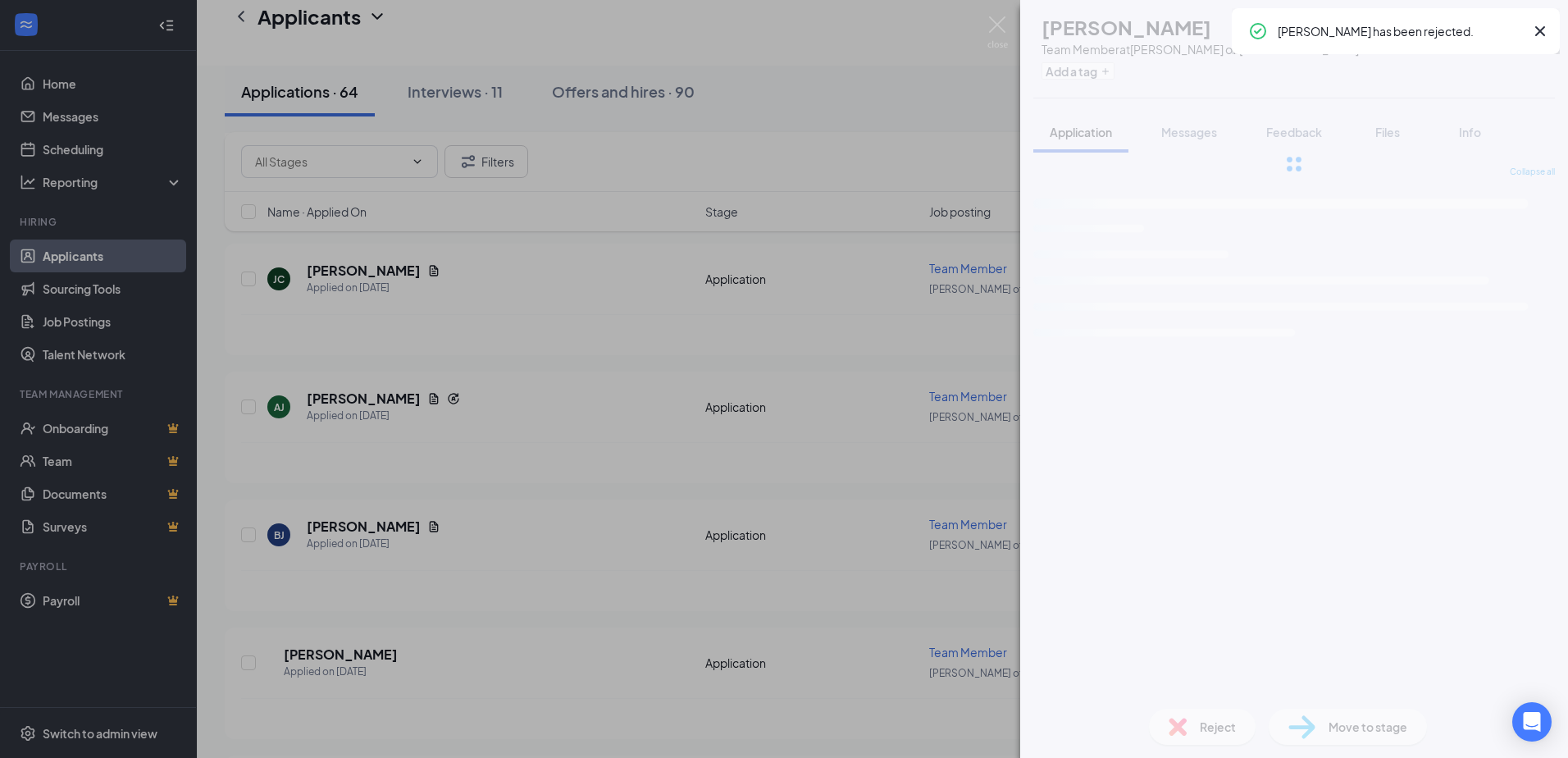
click at [424, 467] on div "TS [PERSON_NAME] Team Member at [PERSON_NAME] of [GEOGRAPHIC_DATA] Add a tag Ap…" at bounding box center [784, 379] width 1568 height 758
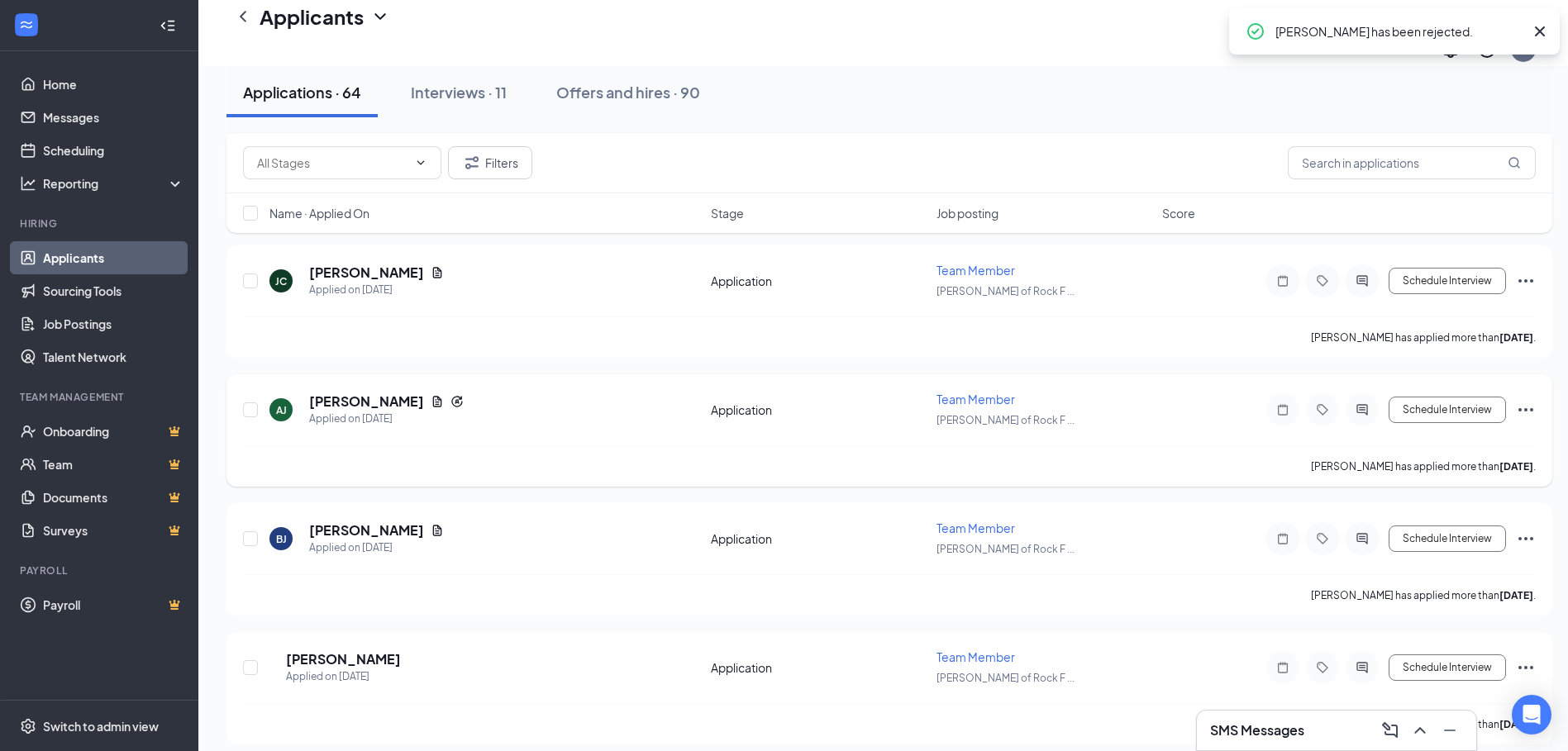
click at [356, 393] on h5 "[PERSON_NAME]" at bounding box center [367, 402] width 115 height 19
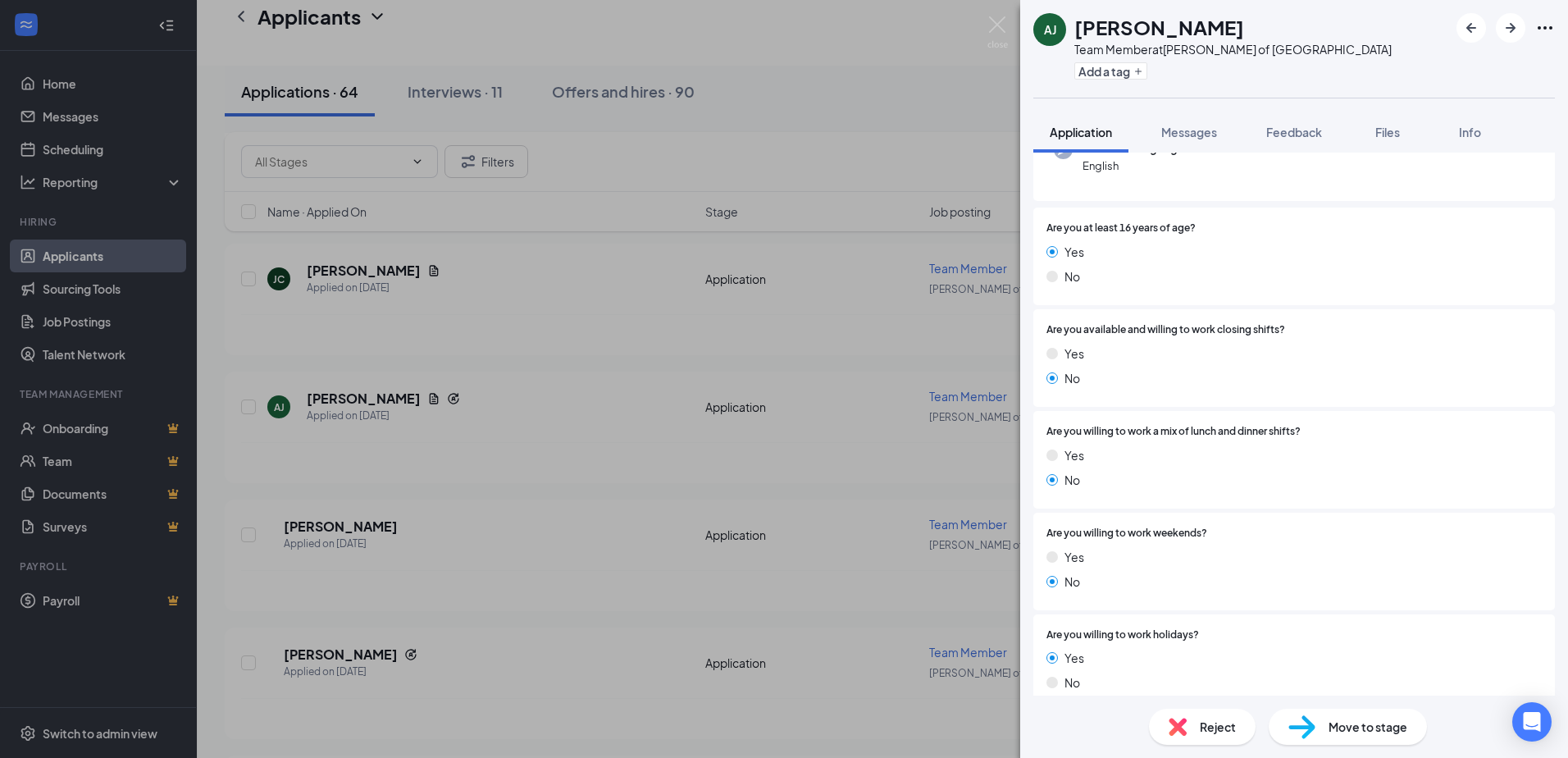
scroll to position [247, 0]
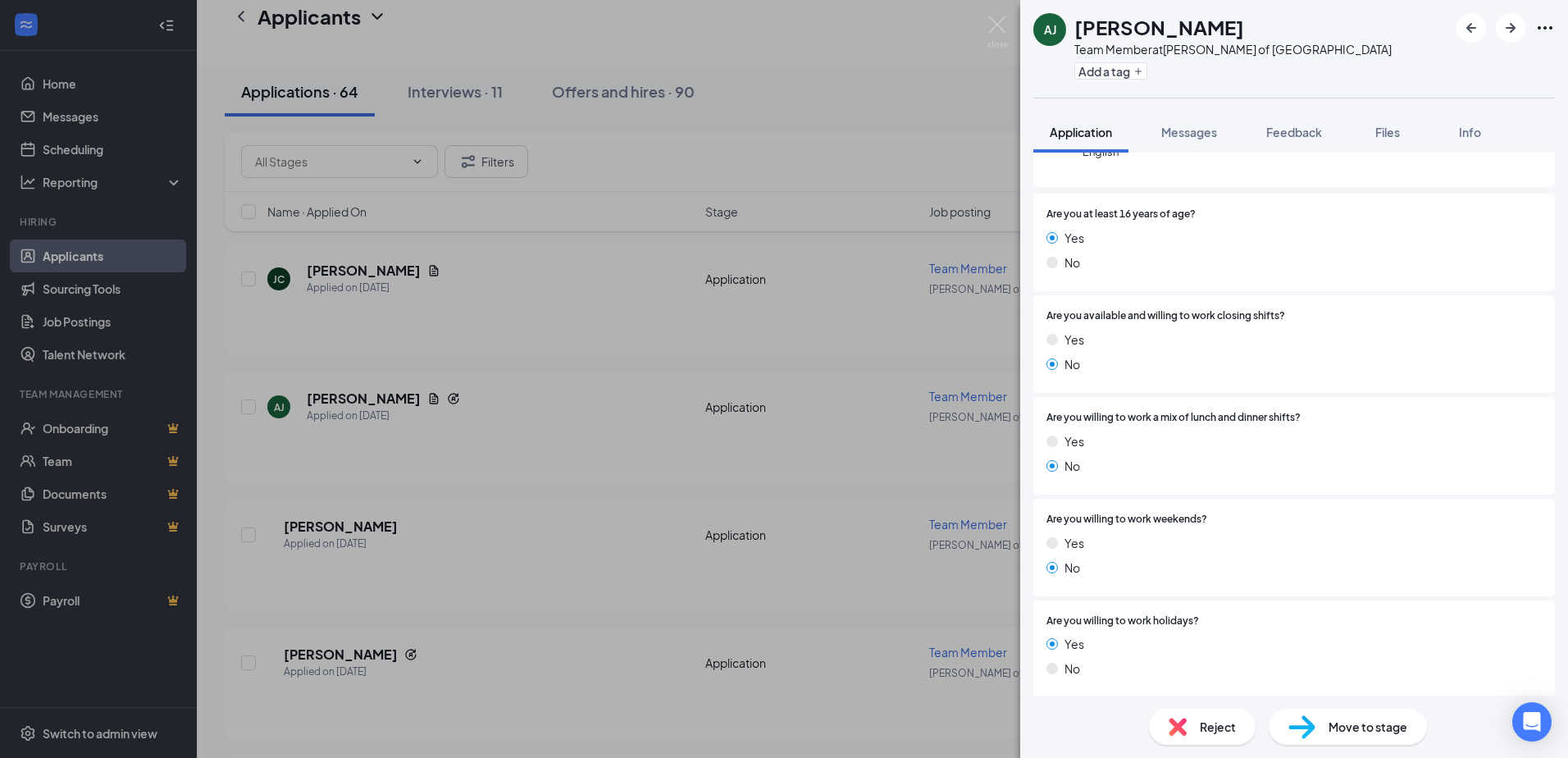
click at [1207, 734] on span "Reject" at bounding box center [1218, 727] width 36 height 18
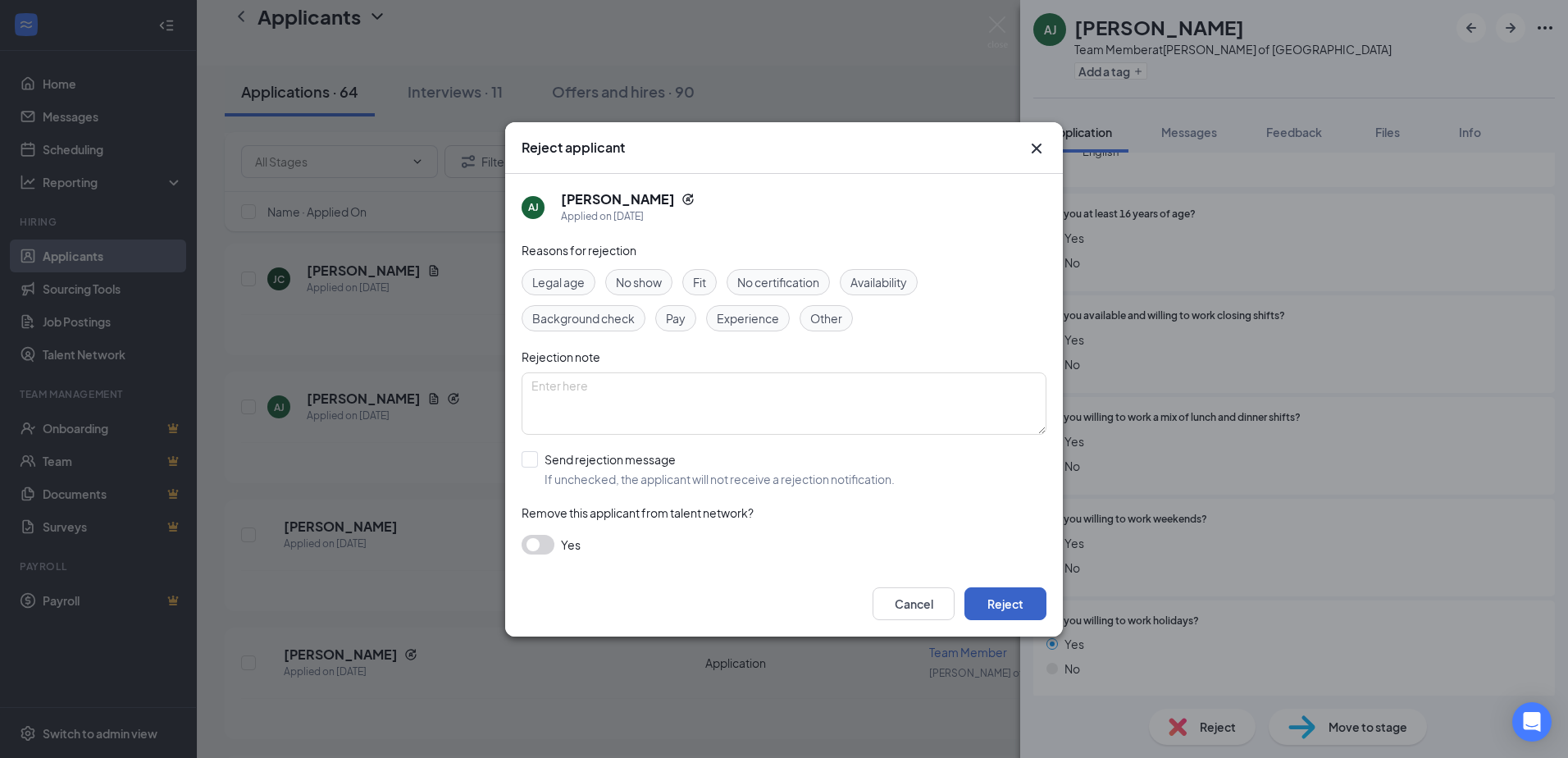
click at [1042, 606] on button "Reject" at bounding box center [1005, 604] width 82 height 33
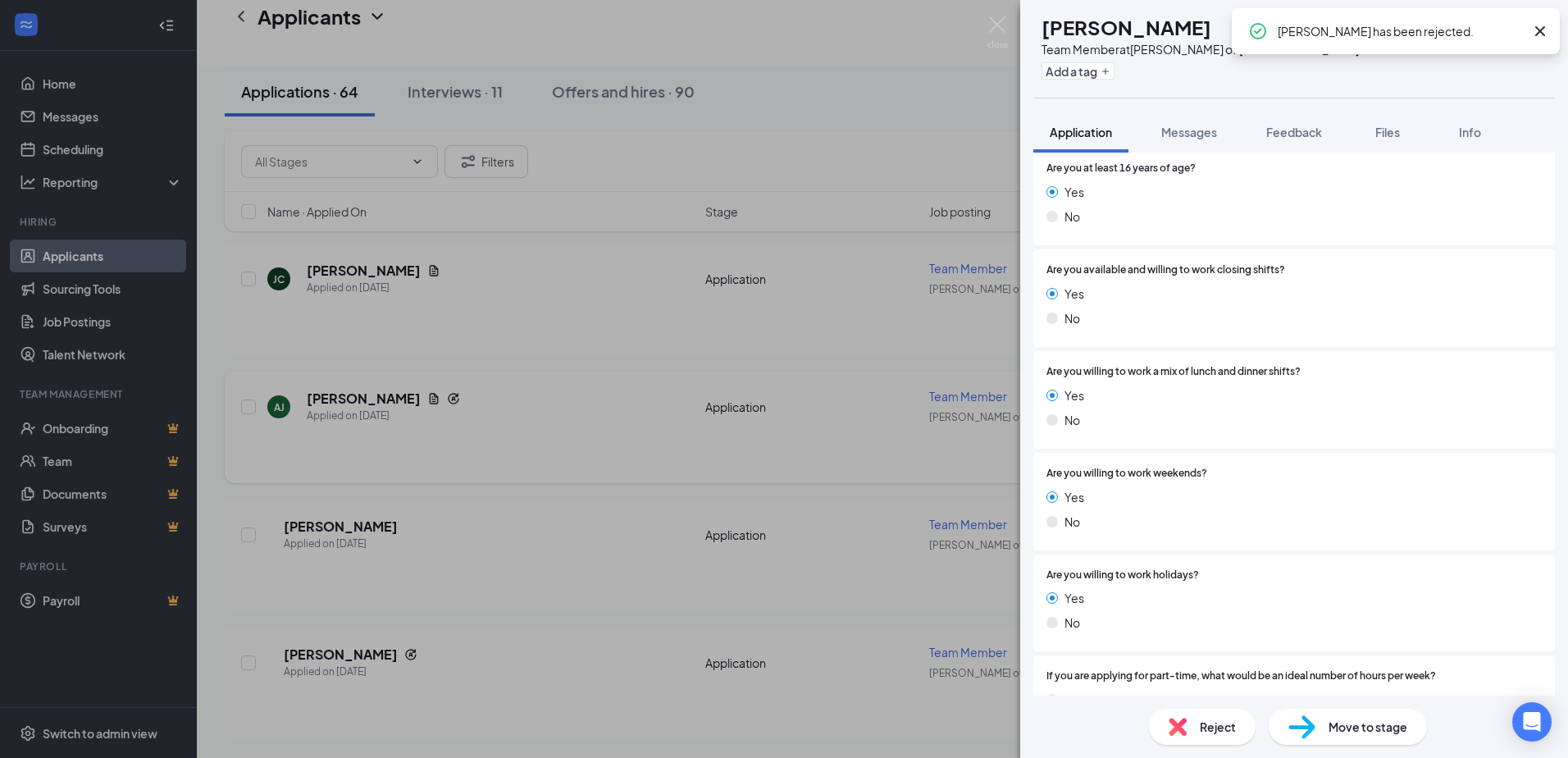
drag, startPoint x: 576, startPoint y: 346, endPoint x: 401, endPoint y: 414, distance: 187.7
click at [578, 347] on div "TS [PERSON_NAME] Team Member at [PERSON_NAME] of [GEOGRAPHIC_DATA] Add a tag Ap…" at bounding box center [784, 379] width 1568 height 758
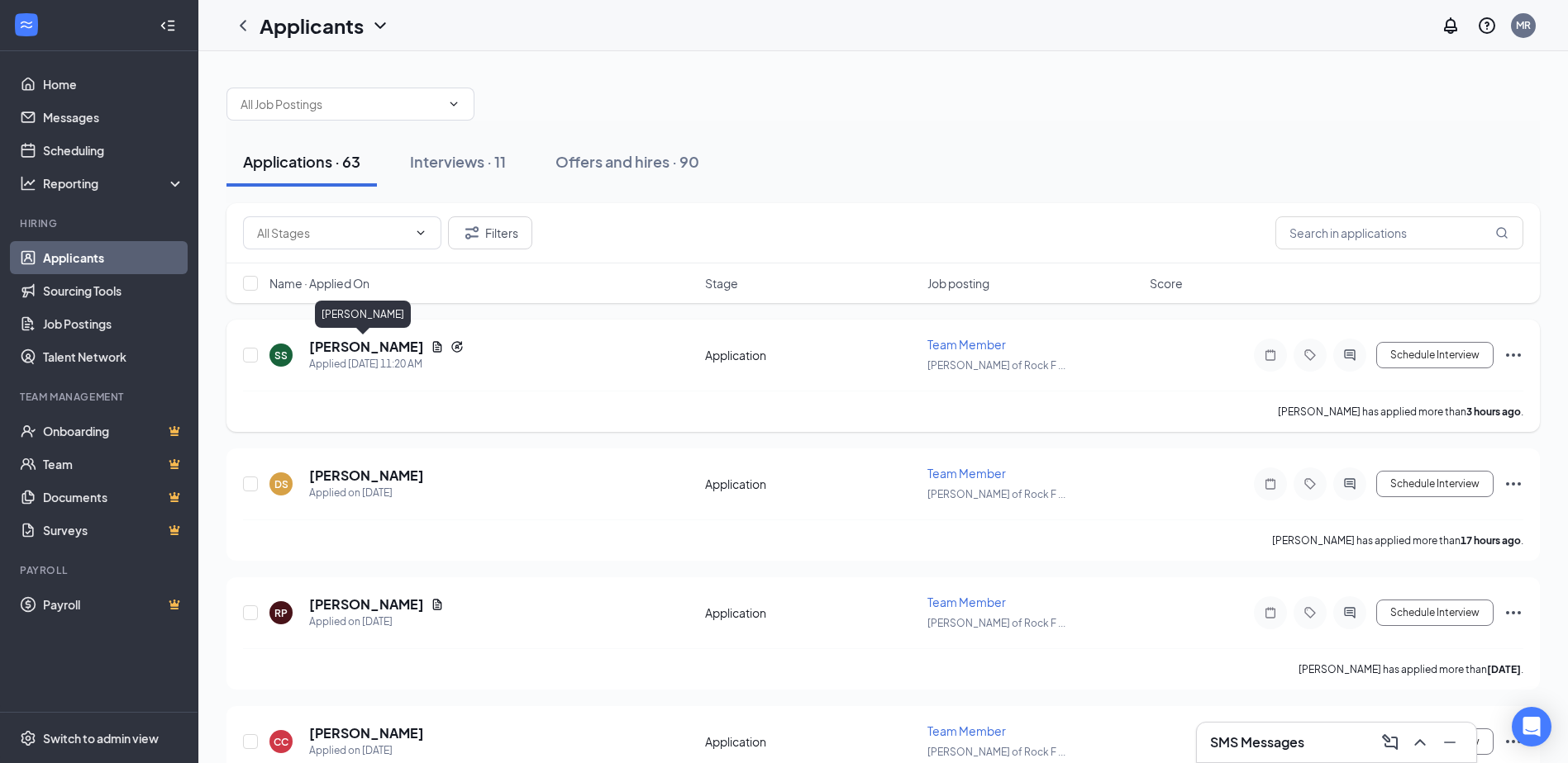
click at [379, 344] on h5 "[PERSON_NAME]" at bounding box center [367, 347] width 115 height 19
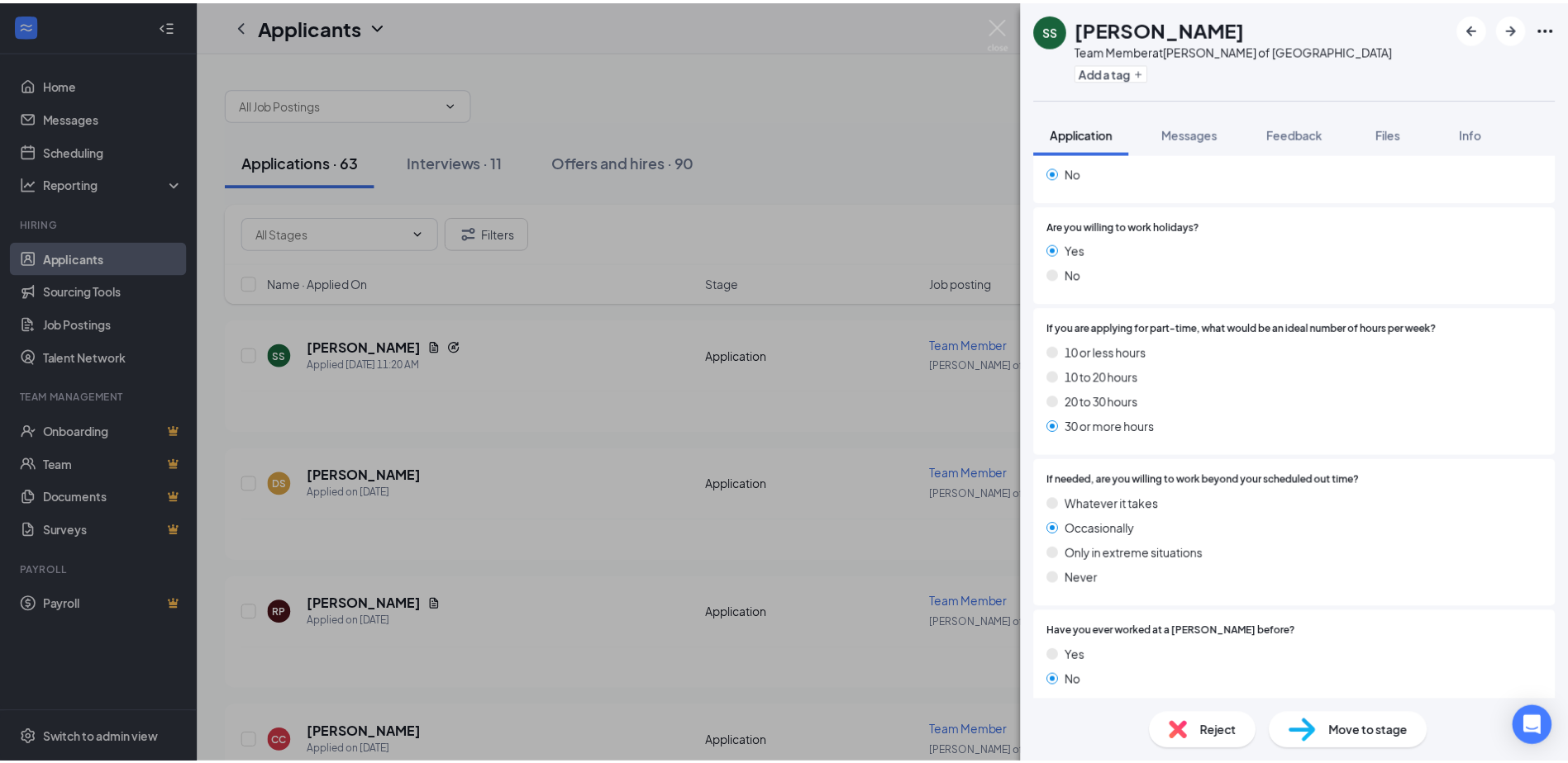
scroll to position [660, 0]
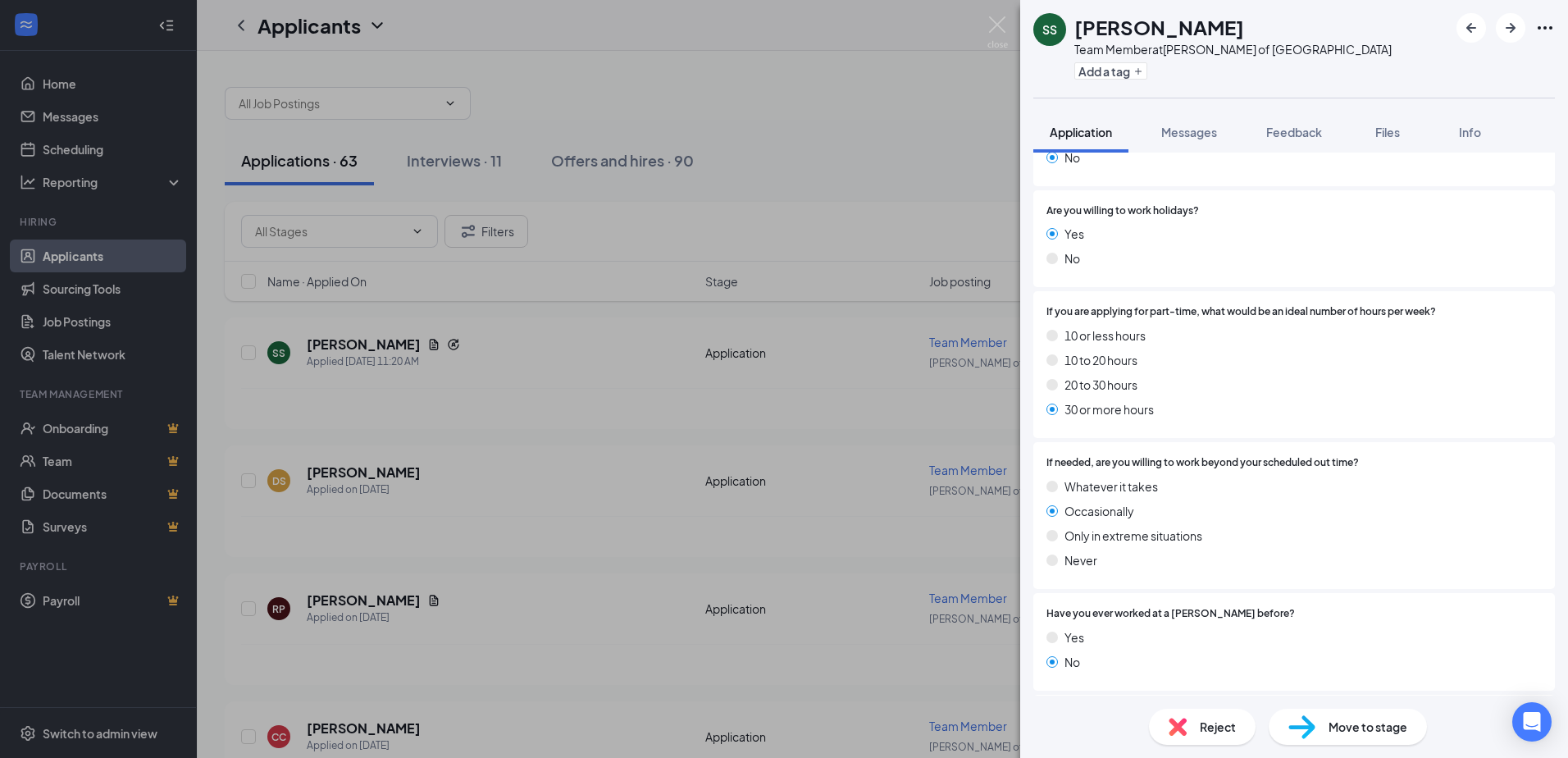
click at [1198, 700] on div "Reject Move to stage" at bounding box center [1294, 727] width 548 height 62
click at [1196, 719] on div "Reject" at bounding box center [1202, 726] width 107 height 36
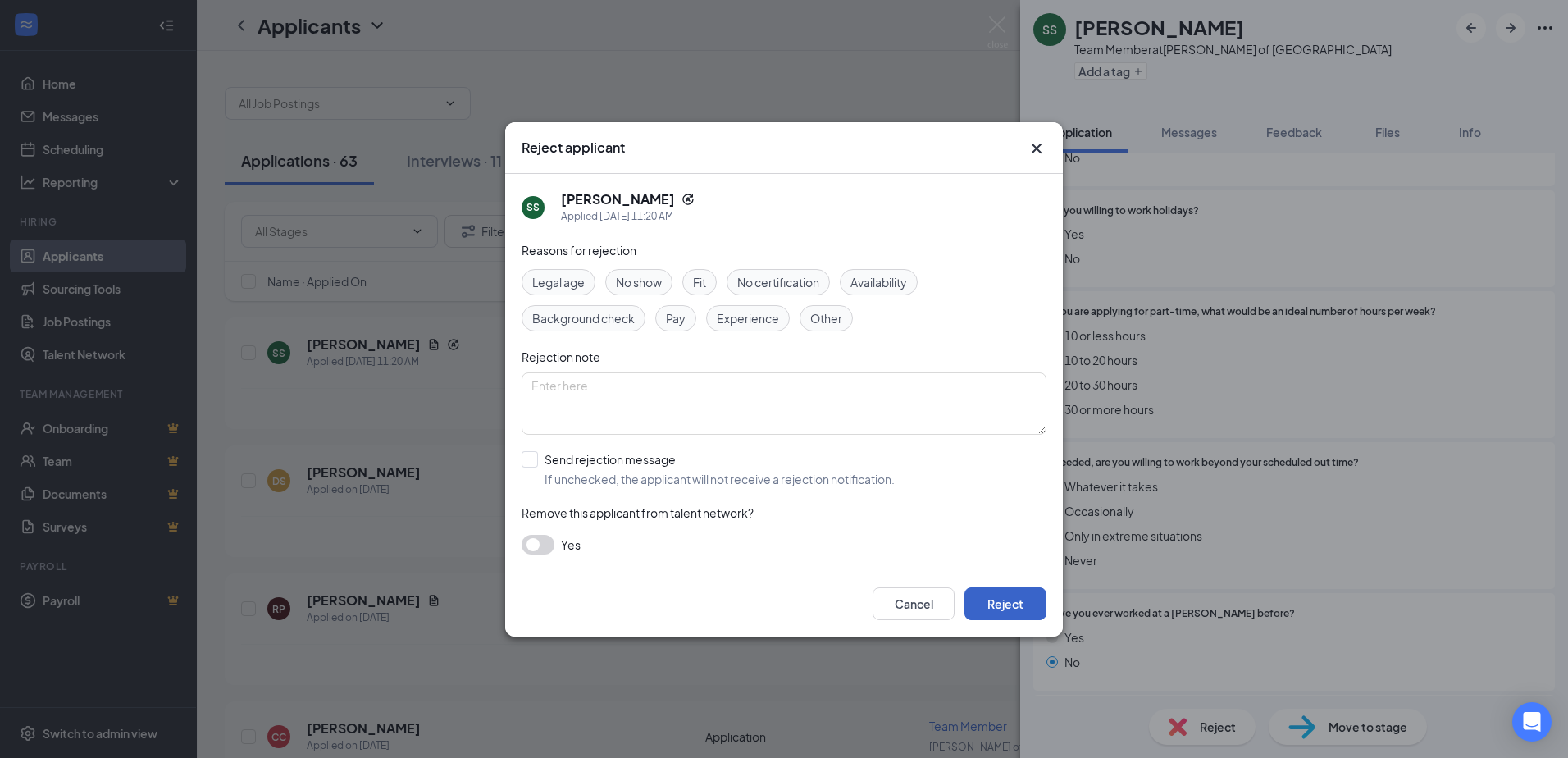
click at [1019, 593] on button "Reject" at bounding box center [1005, 604] width 82 height 33
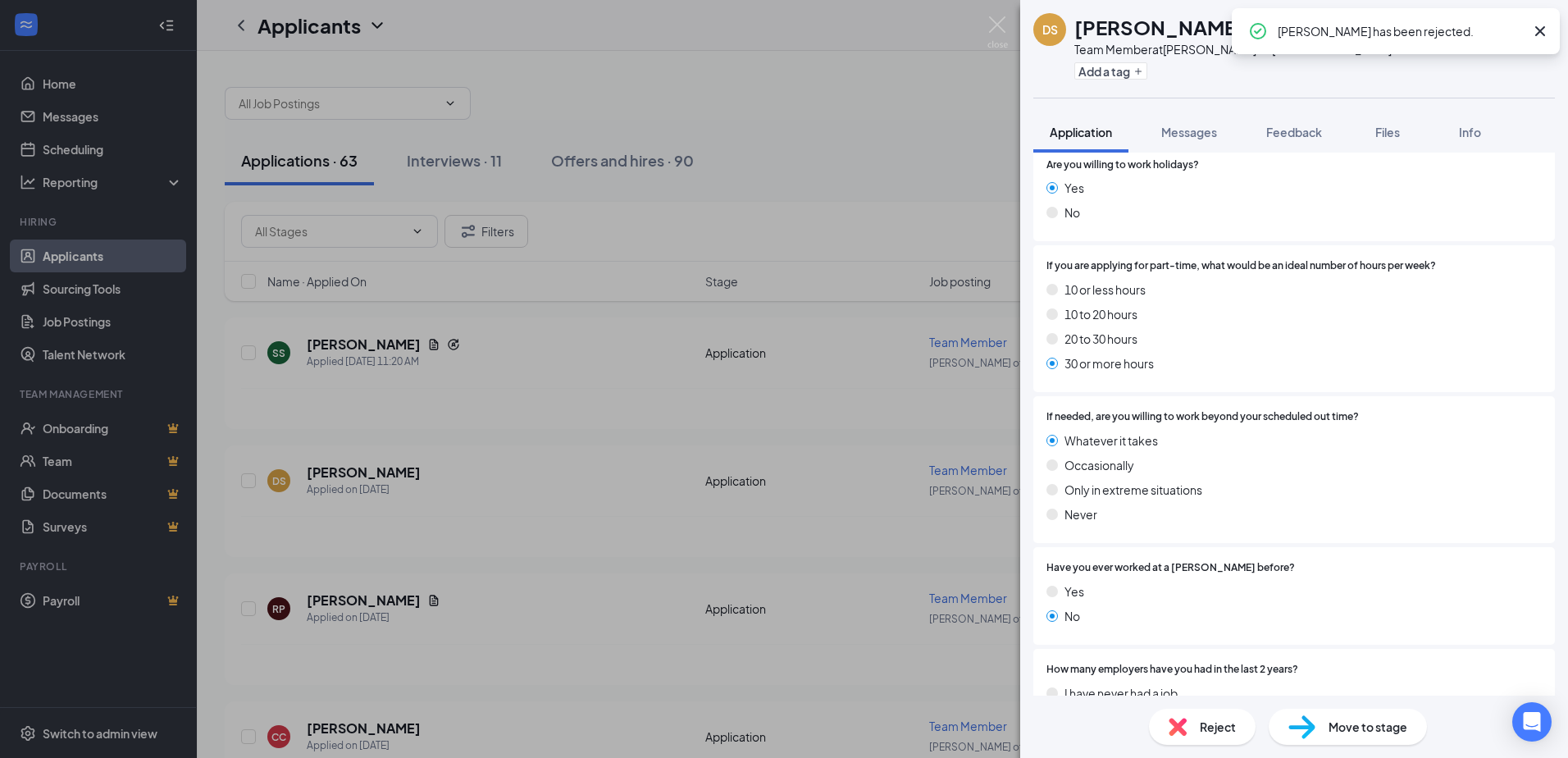
click at [485, 425] on div "DS [PERSON_NAME] Team Member at [PERSON_NAME] of [GEOGRAPHIC_DATA] Add a tag Ap…" at bounding box center [784, 379] width 1568 height 758
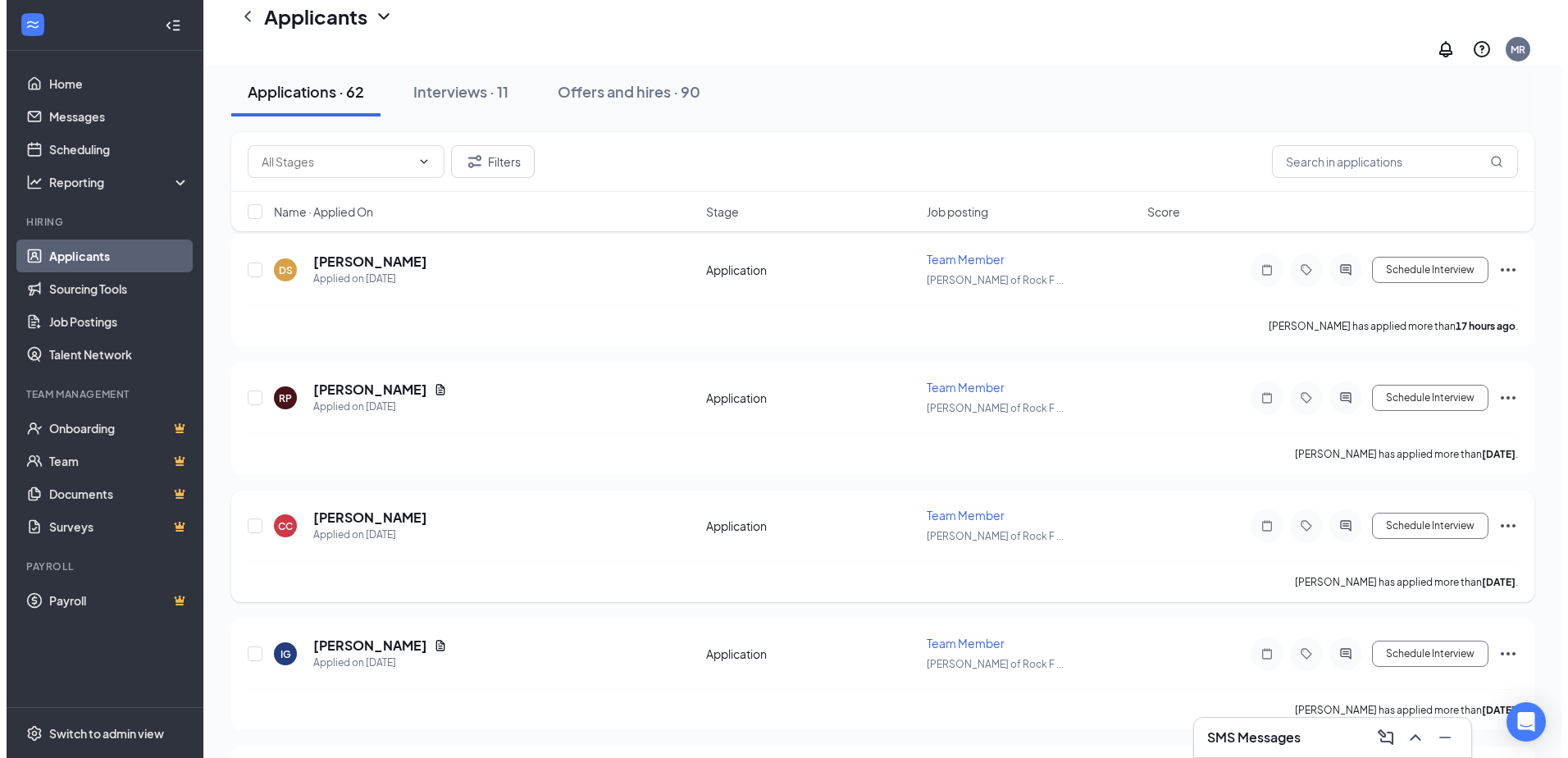
scroll to position [82, 0]
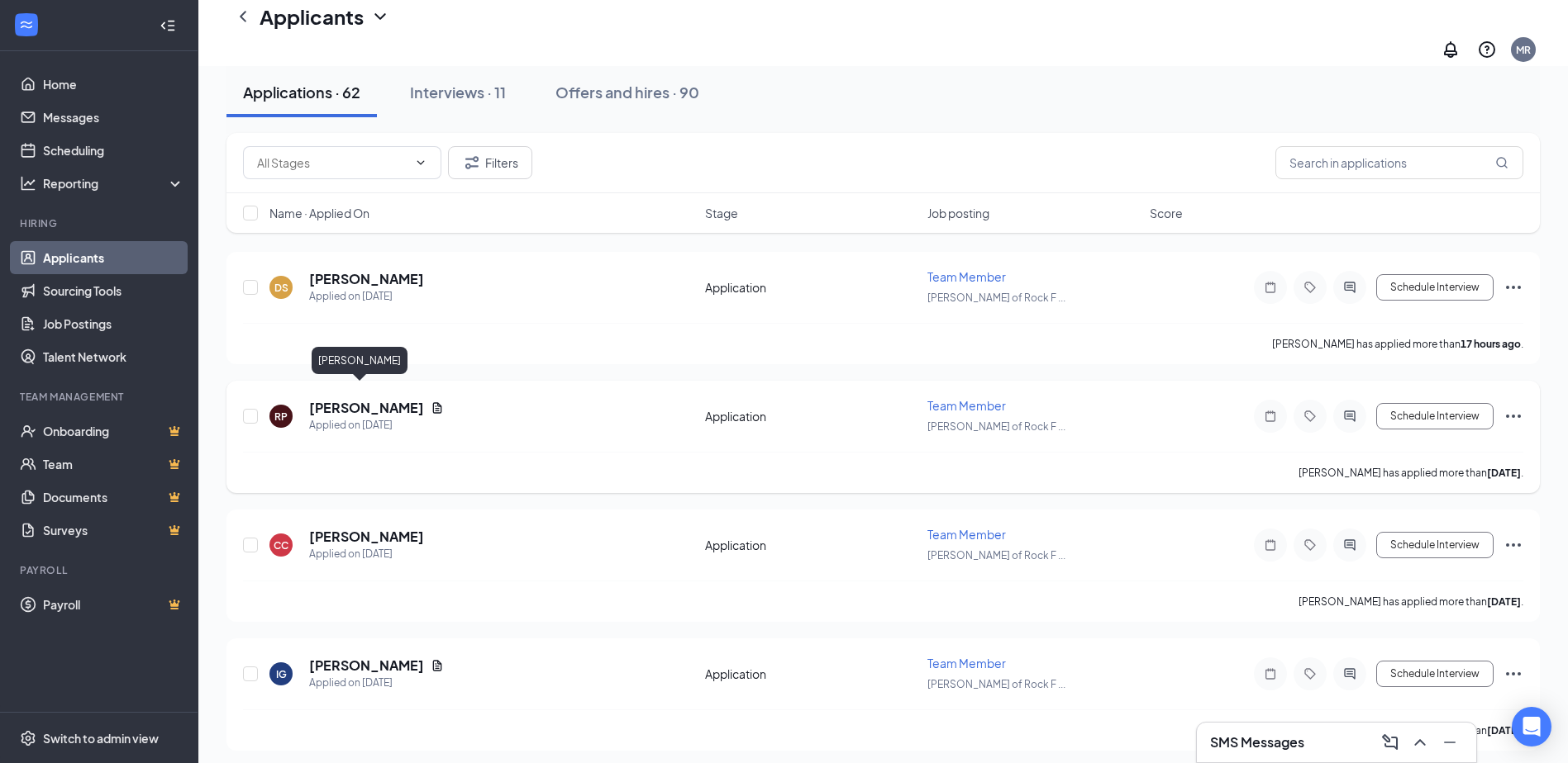
click at [357, 399] on h5 "[PERSON_NAME]" at bounding box center [367, 407] width 115 height 19
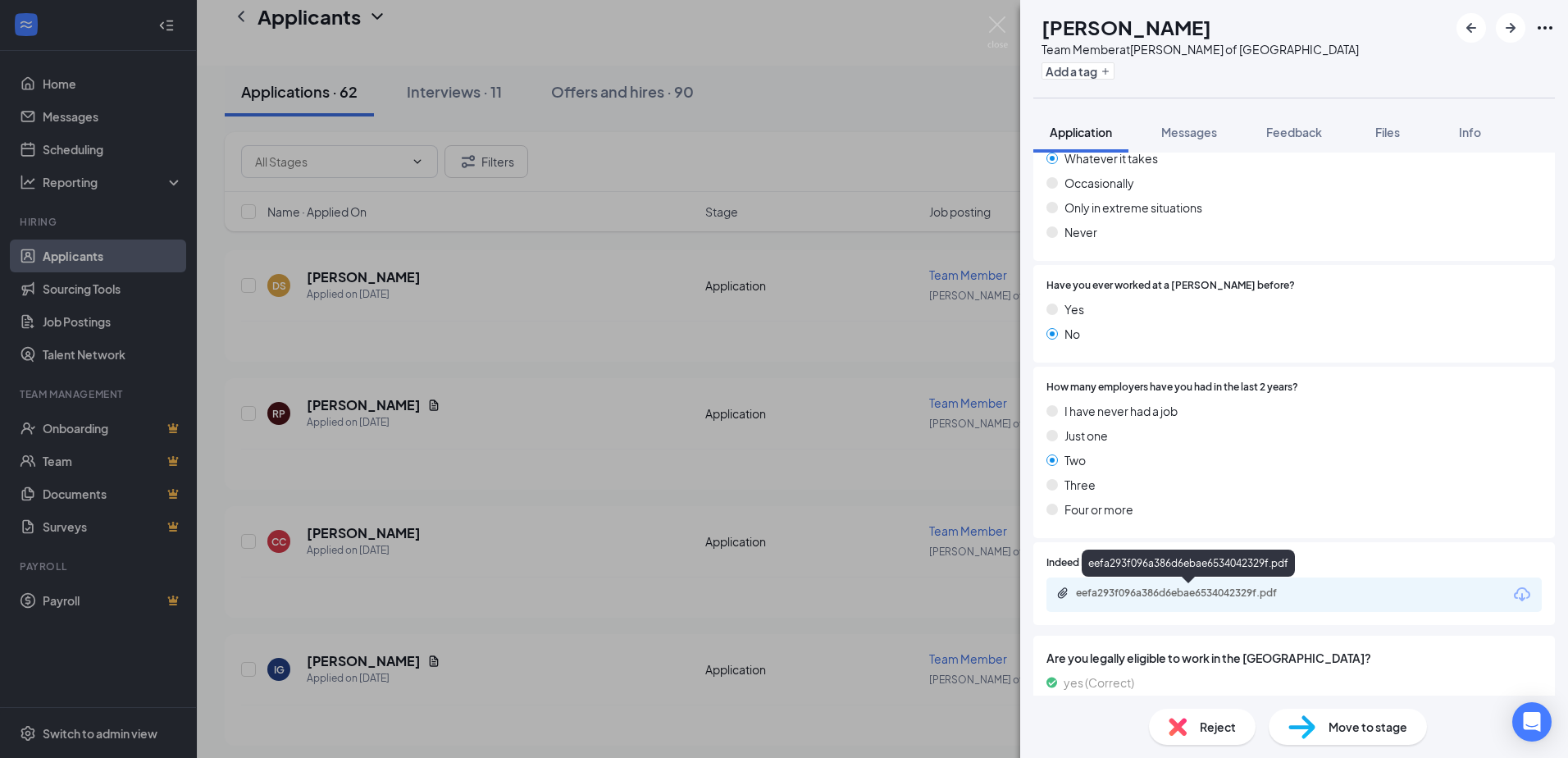
scroll to position [1029, 0]
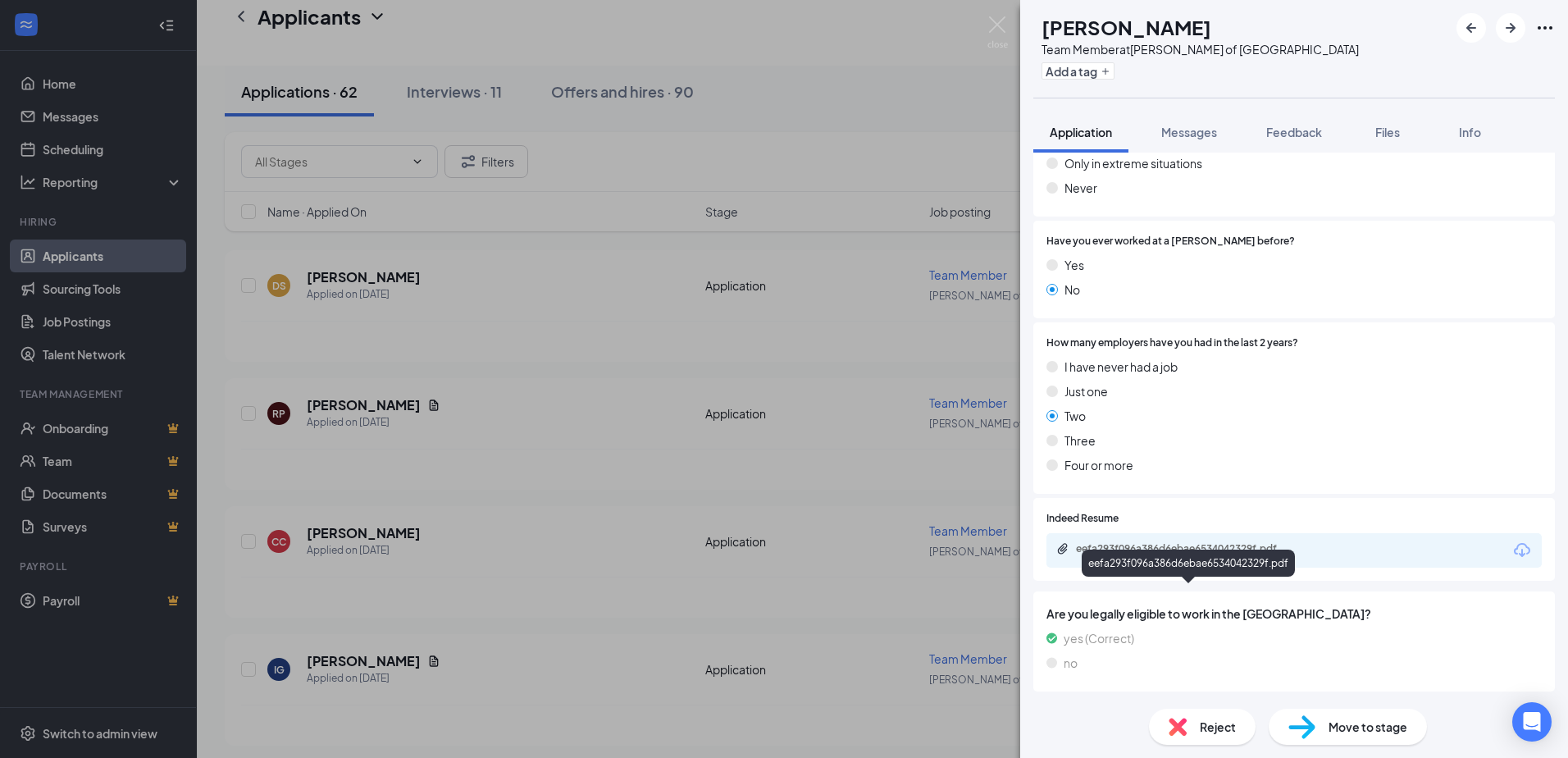
click at [1267, 553] on div "eefa293f096a386d6ebae6534042329f.pdf" at bounding box center [1189, 563] width 213 height 27
click at [1302, 548] on div "eefa293f096a386d6ebae6534042329f.pdf" at bounding box center [1191, 549] width 230 height 14
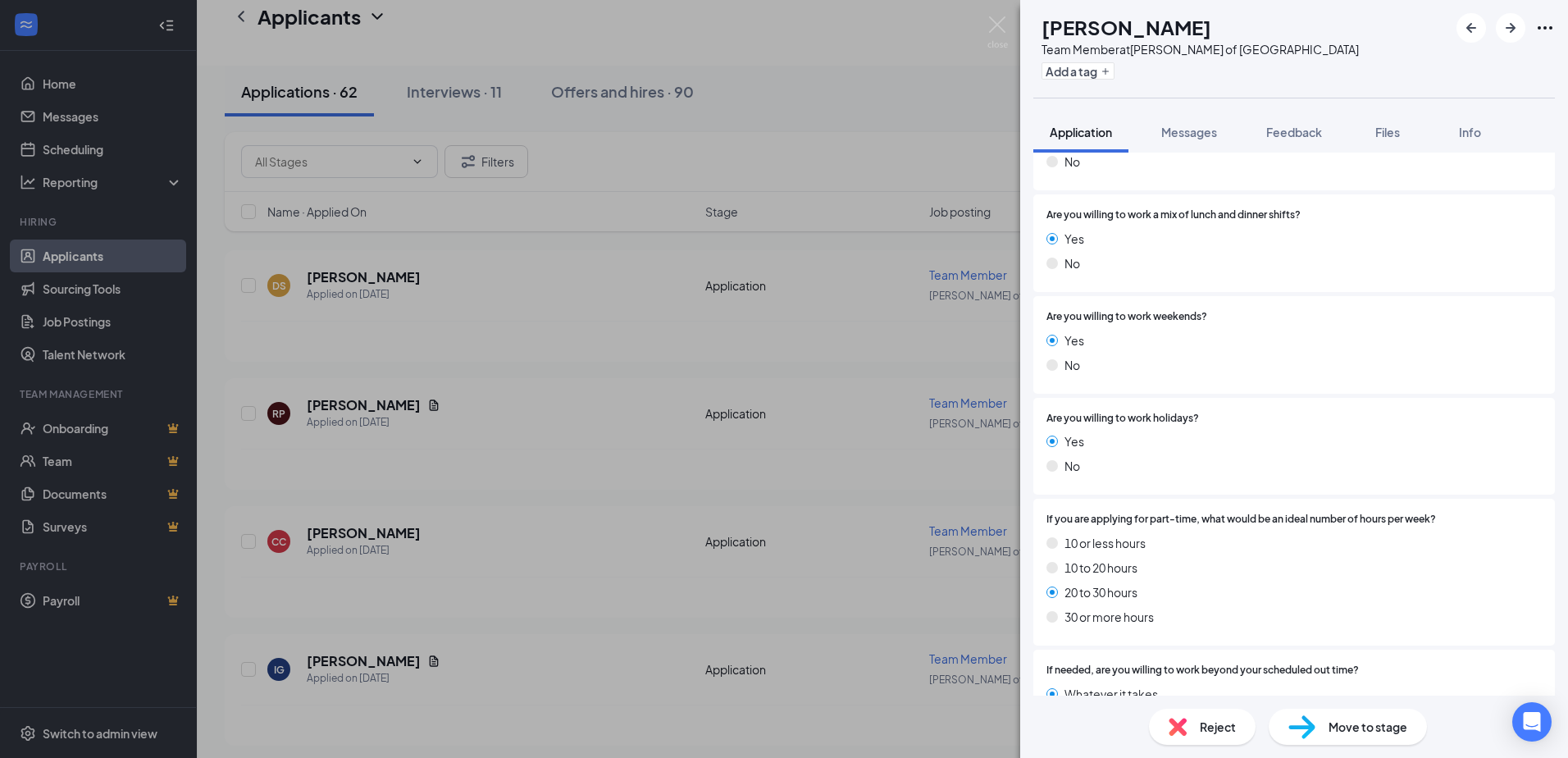
scroll to position [448, 0]
click at [1334, 708] on div "Reject Move to stage" at bounding box center [1294, 727] width 548 height 62
click at [1338, 718] on span "Move to stage" at bounding box center [1367, 727] width 79 height 18
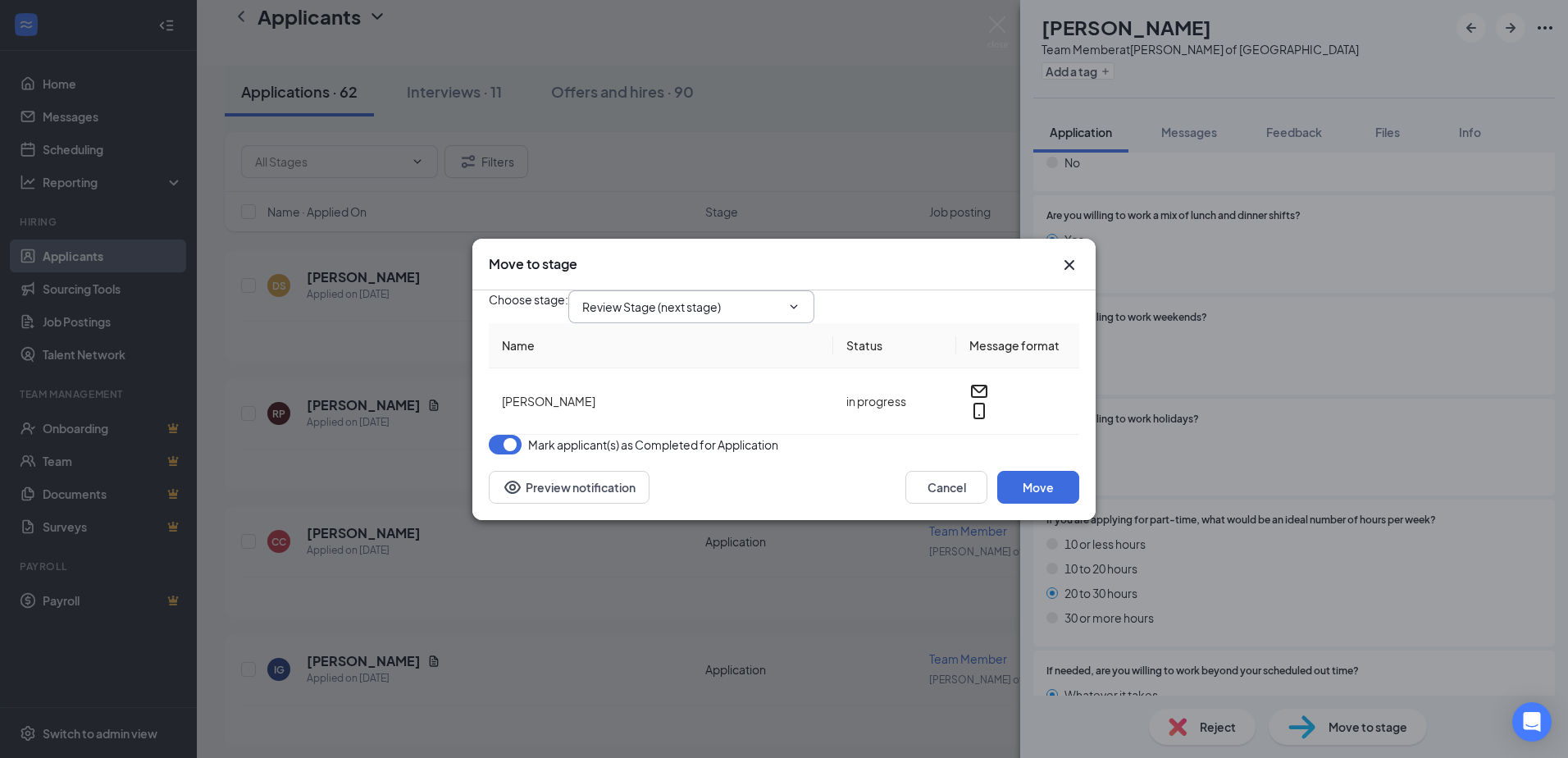
click at [762, 298] on input "Review Stage (next stage)" at bounding box center [681, 307] width 199 height 18
click at [683, 470] on div "Onsite Interview" at bounding box center [639, 478] width 87 height 18
type input "Onsite Interview"
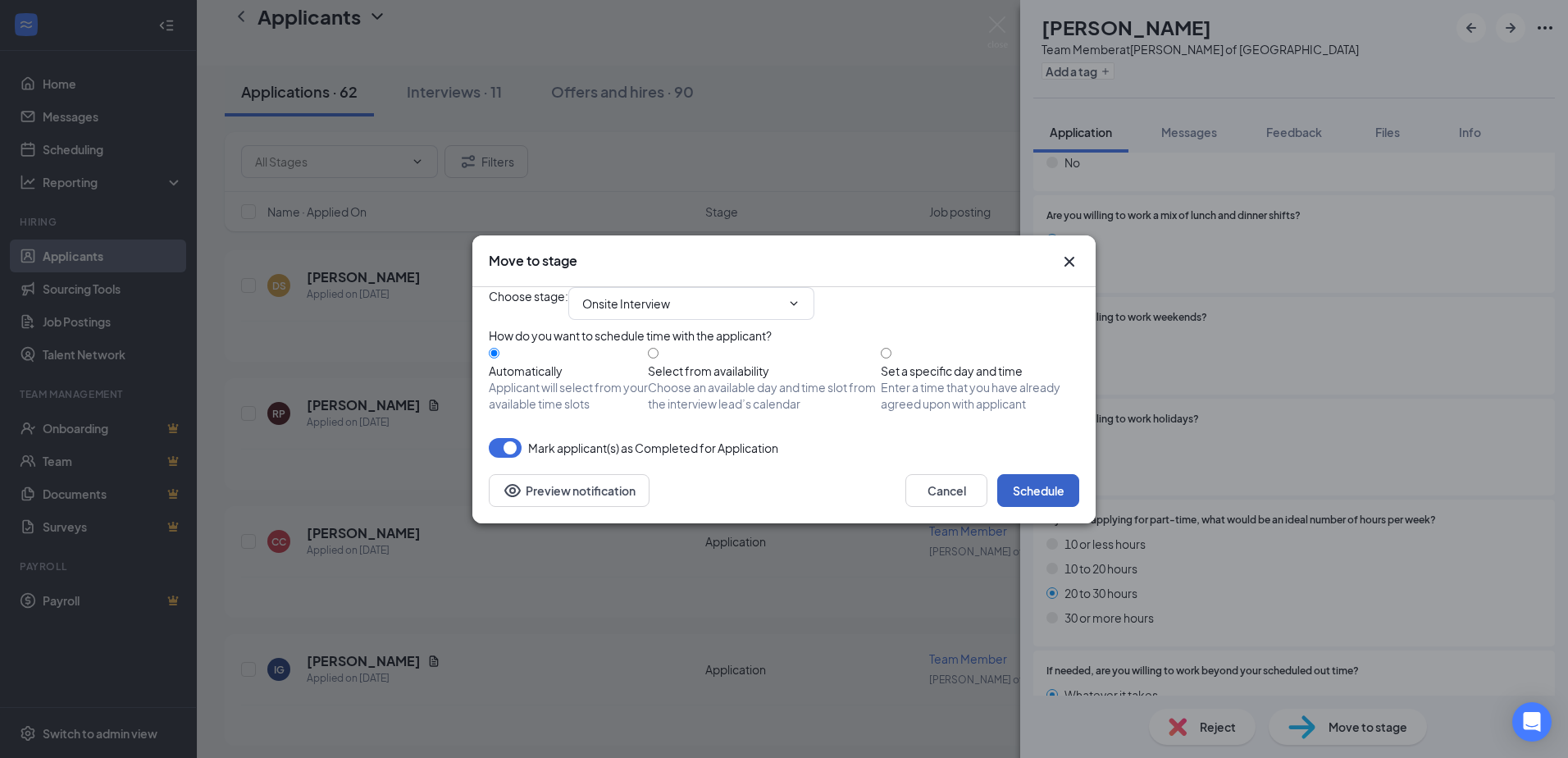
click at [1040, 507] on button "Schedule" at bounding box center [1038, 491] width 82 height 33
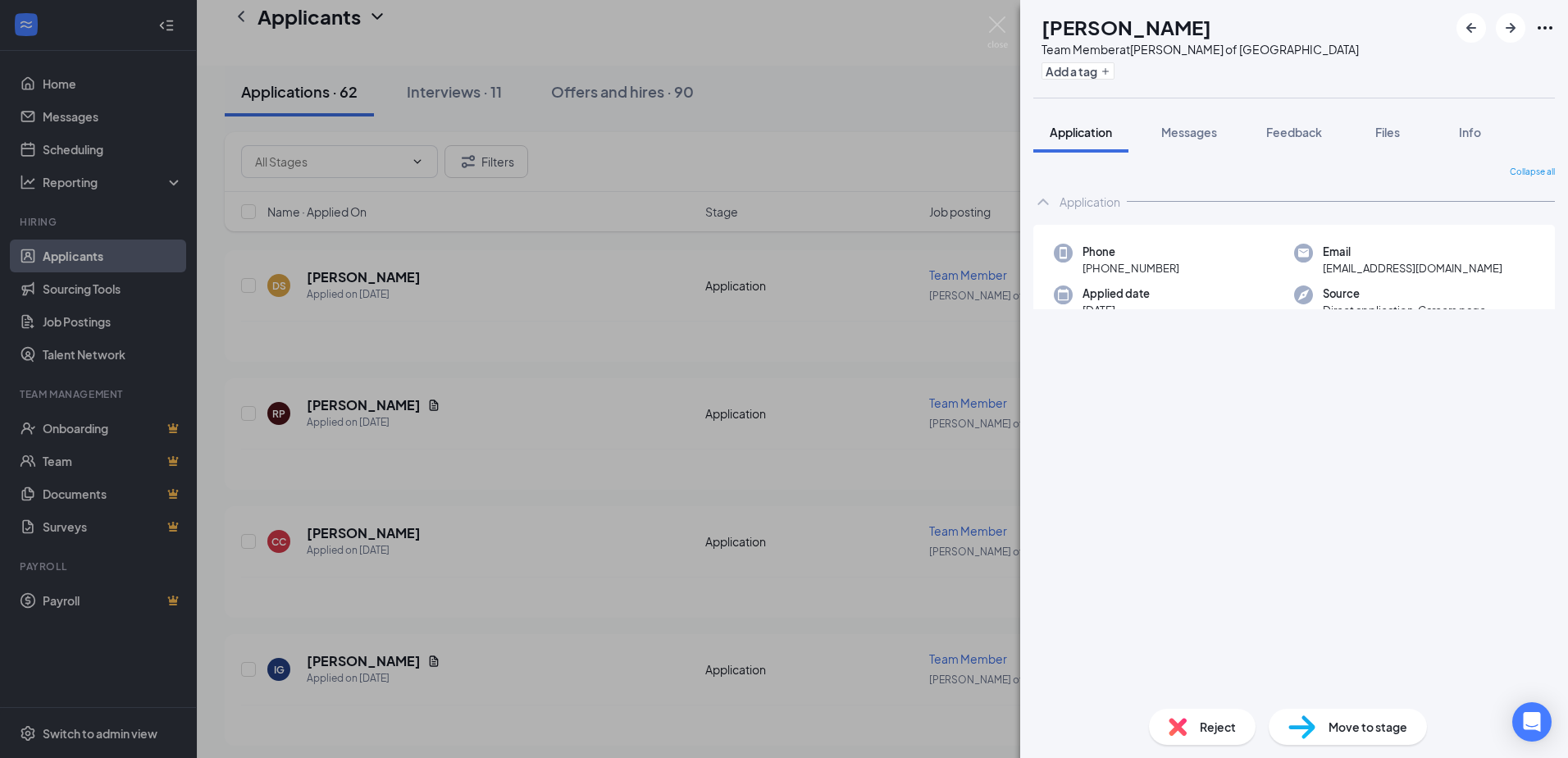
click at [446, 414] on div "[PERSON_NAME] Team Member at [PERSON_NAME] of [GEOGRAPHIC_DATA] Add a tag Appli…" at bounding box center [784, 379] width 1568 height 758
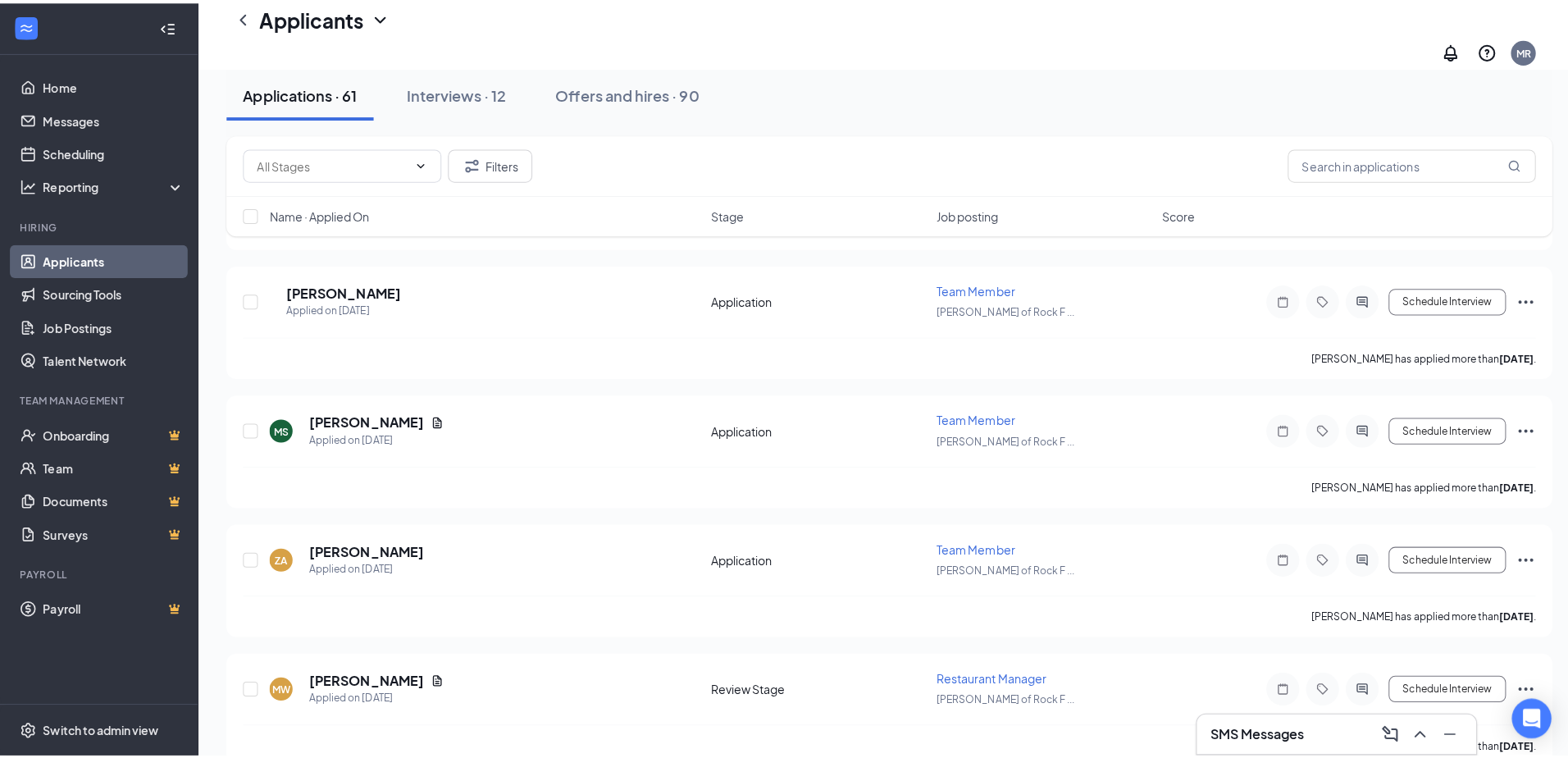
scroll to position [2133, 0]
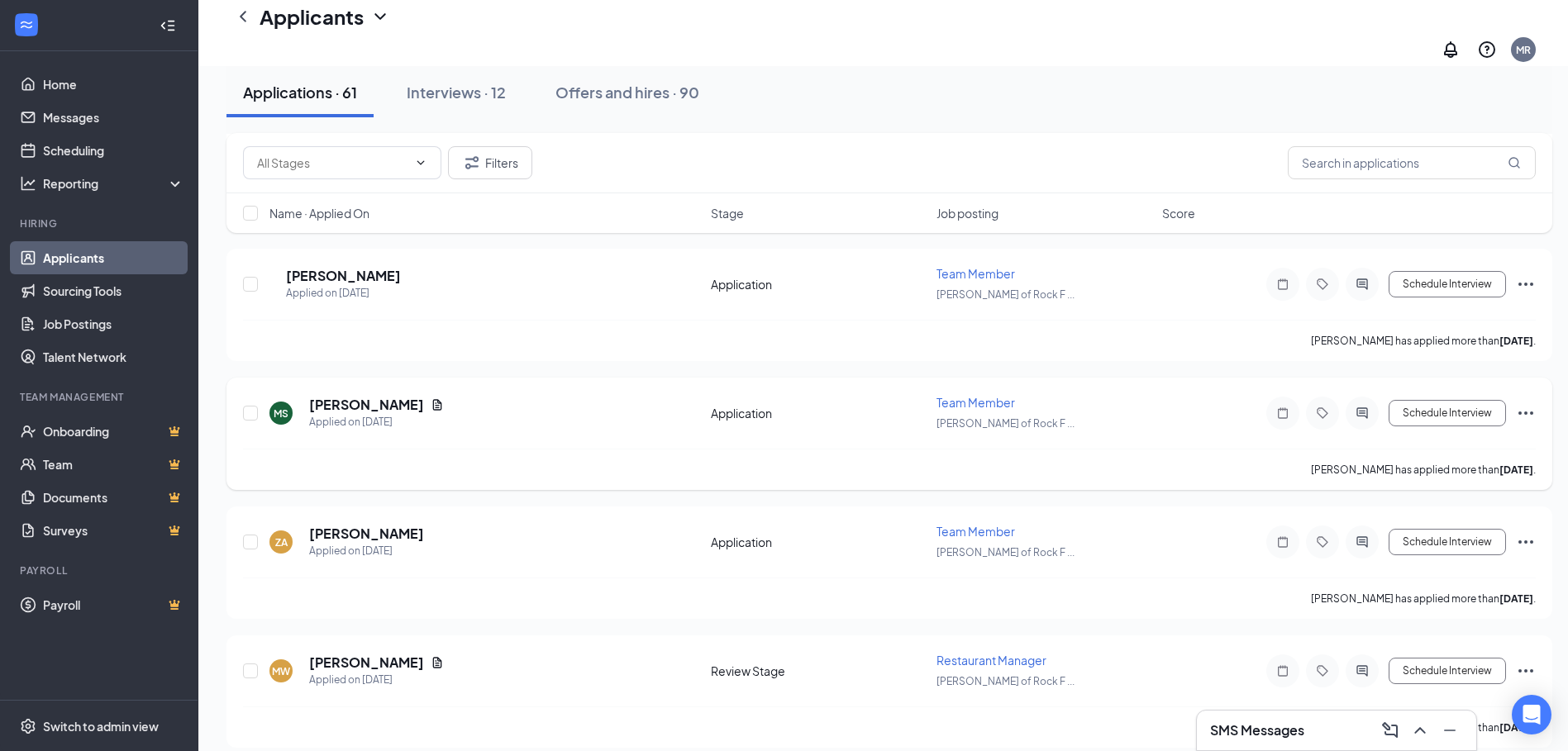
click at [367, 396] on h5 "[PERSON_NAME]" at bounding box center [367, 405] width 115 height 19
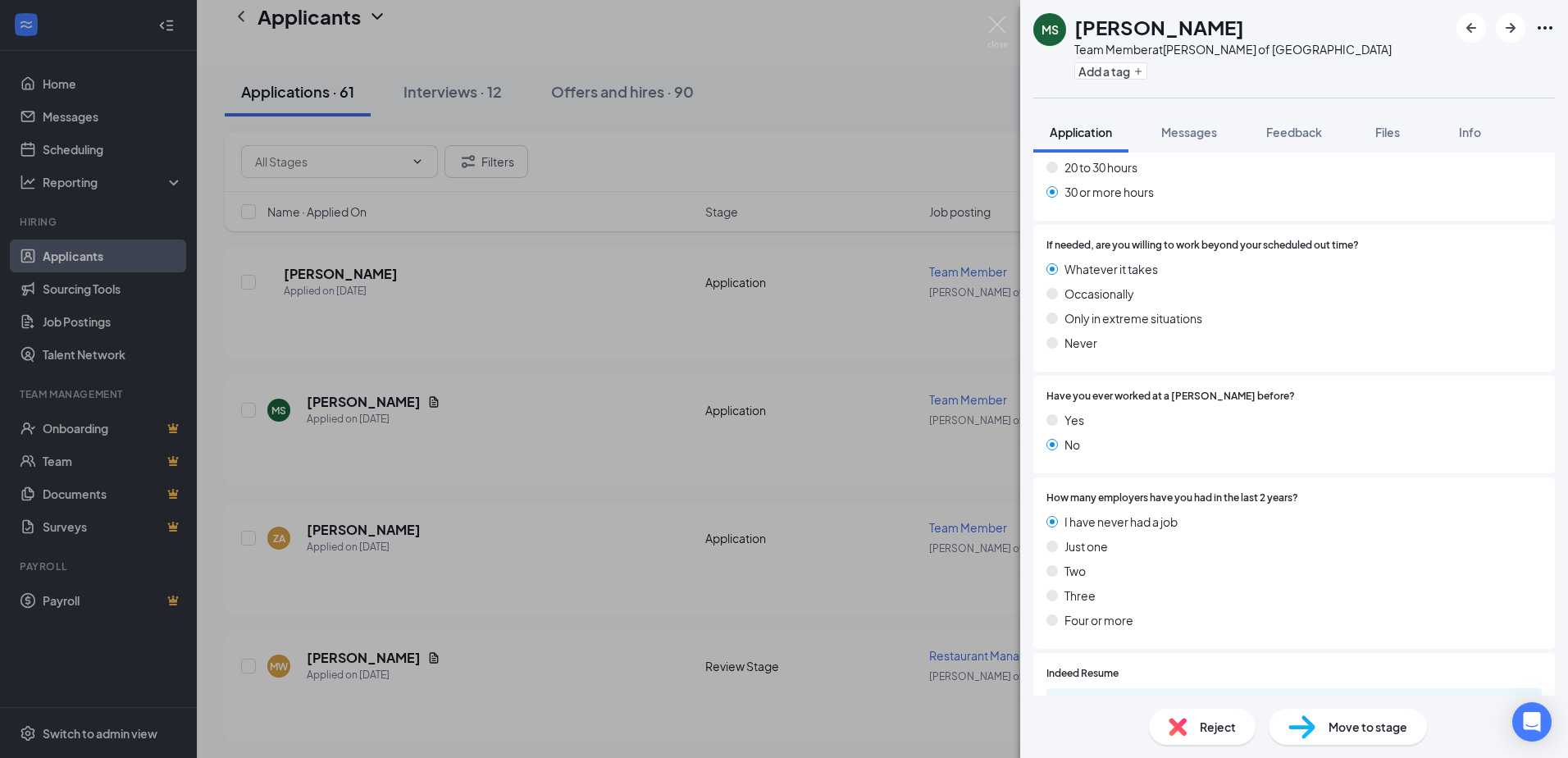
scroll to position [1029, 0]
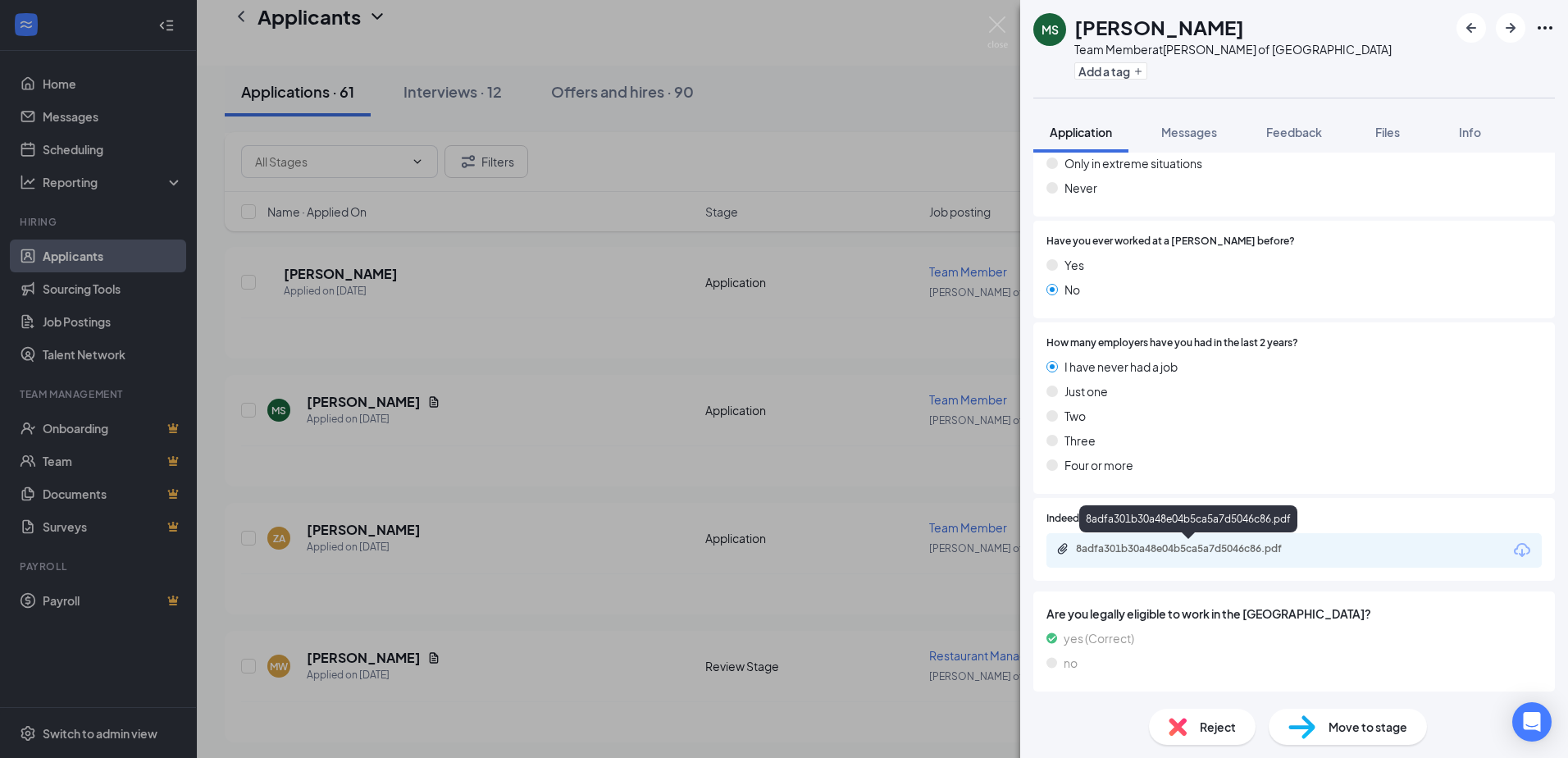
click at [1277, 545] on div "8adfa301b30a48e04b5ca5a7d5046c86.pdf" at bounding box center [1191, 549] width 230 height 14
click at [1366, 730] on span "Move to stage" at bounding box center [1367, 727] width 79 height 18
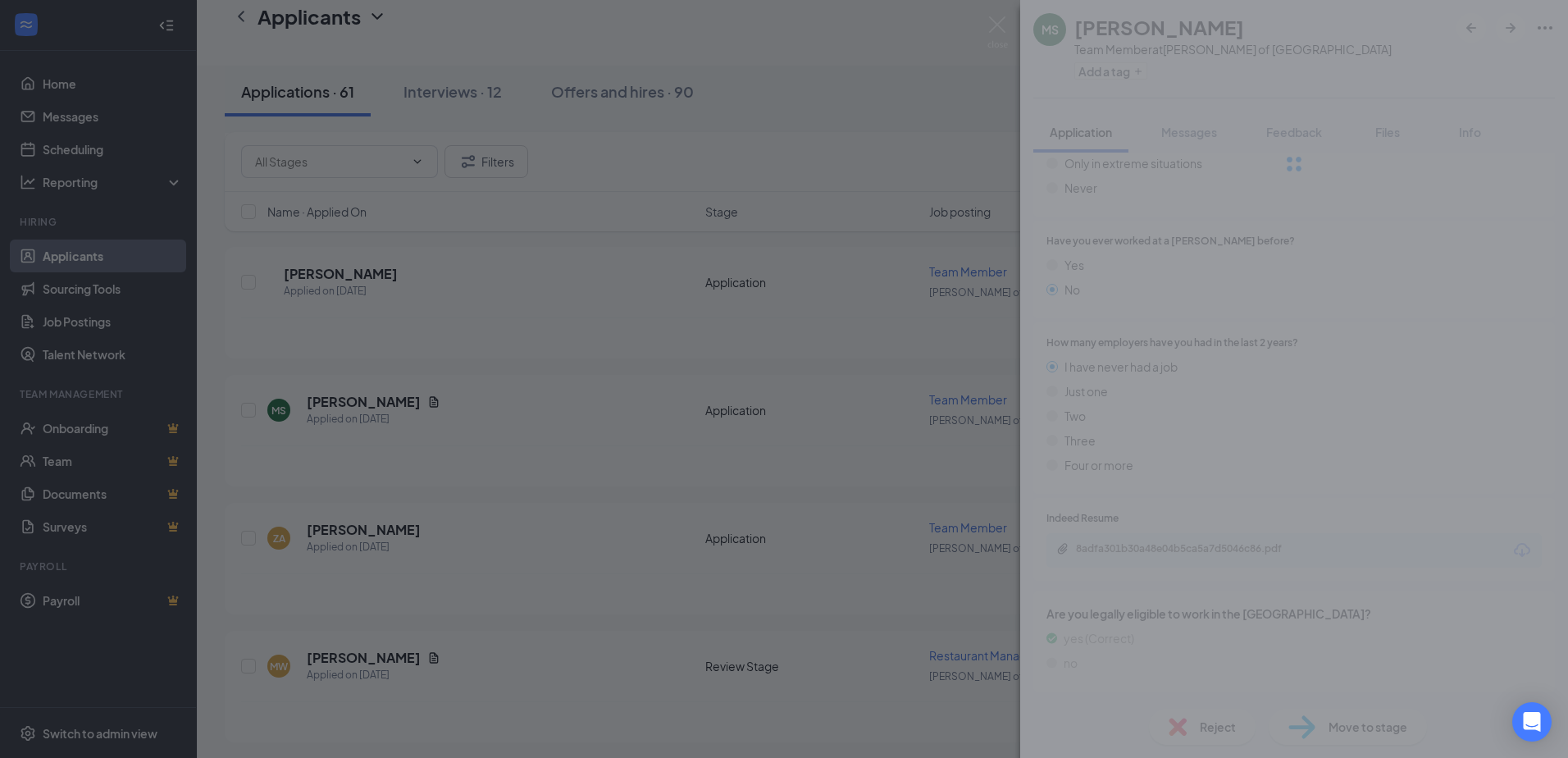
scroll to position [1022, 0]
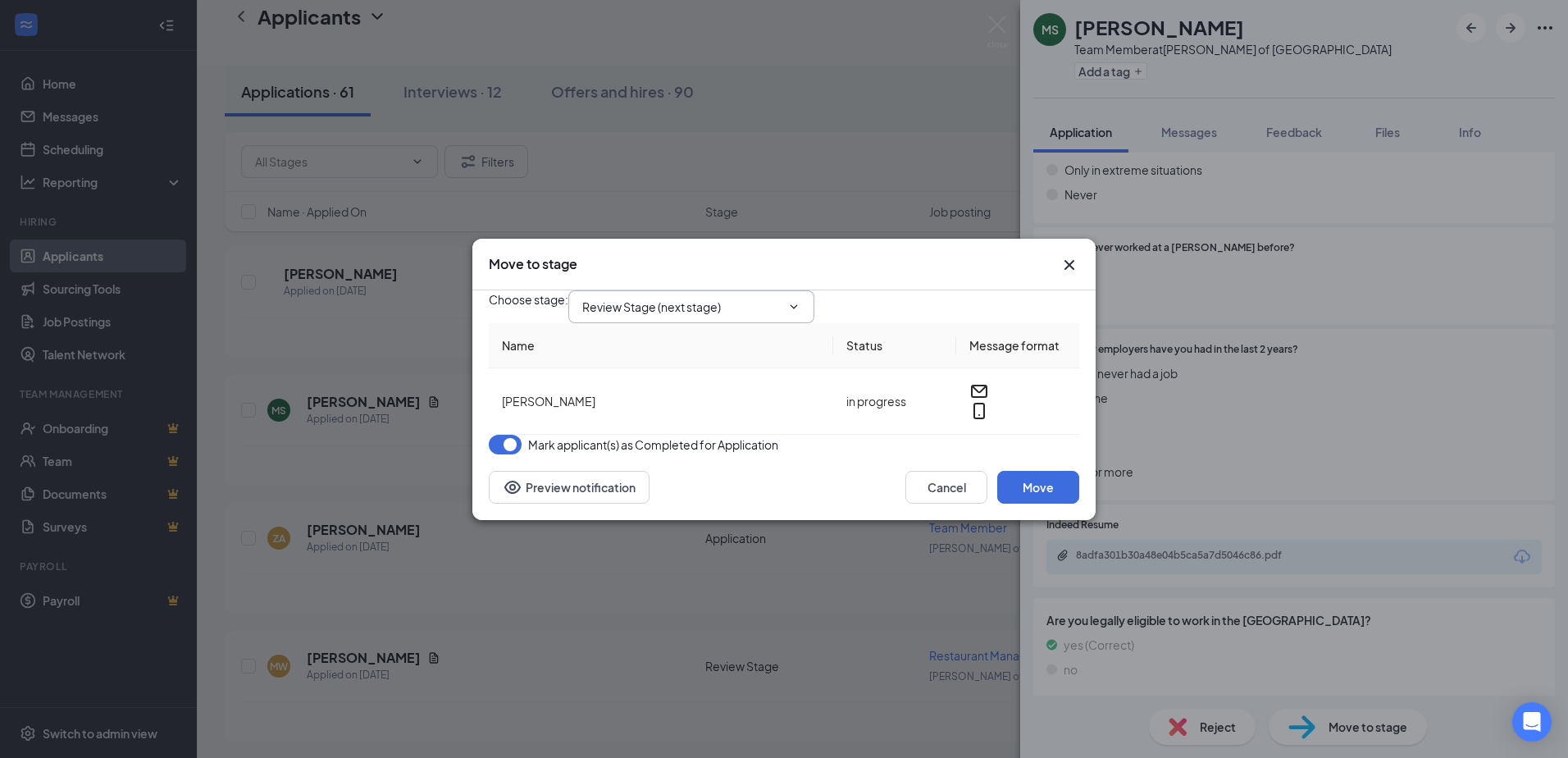
click at [772, 300] on input "Review Stage (next stage)" at bounding box center [681, 307] width 199 height 18
click at [683, 470] on div "Onsite Interview" at bounding box center [639, 478] width 87 height 18
type input "Onsite Interview"
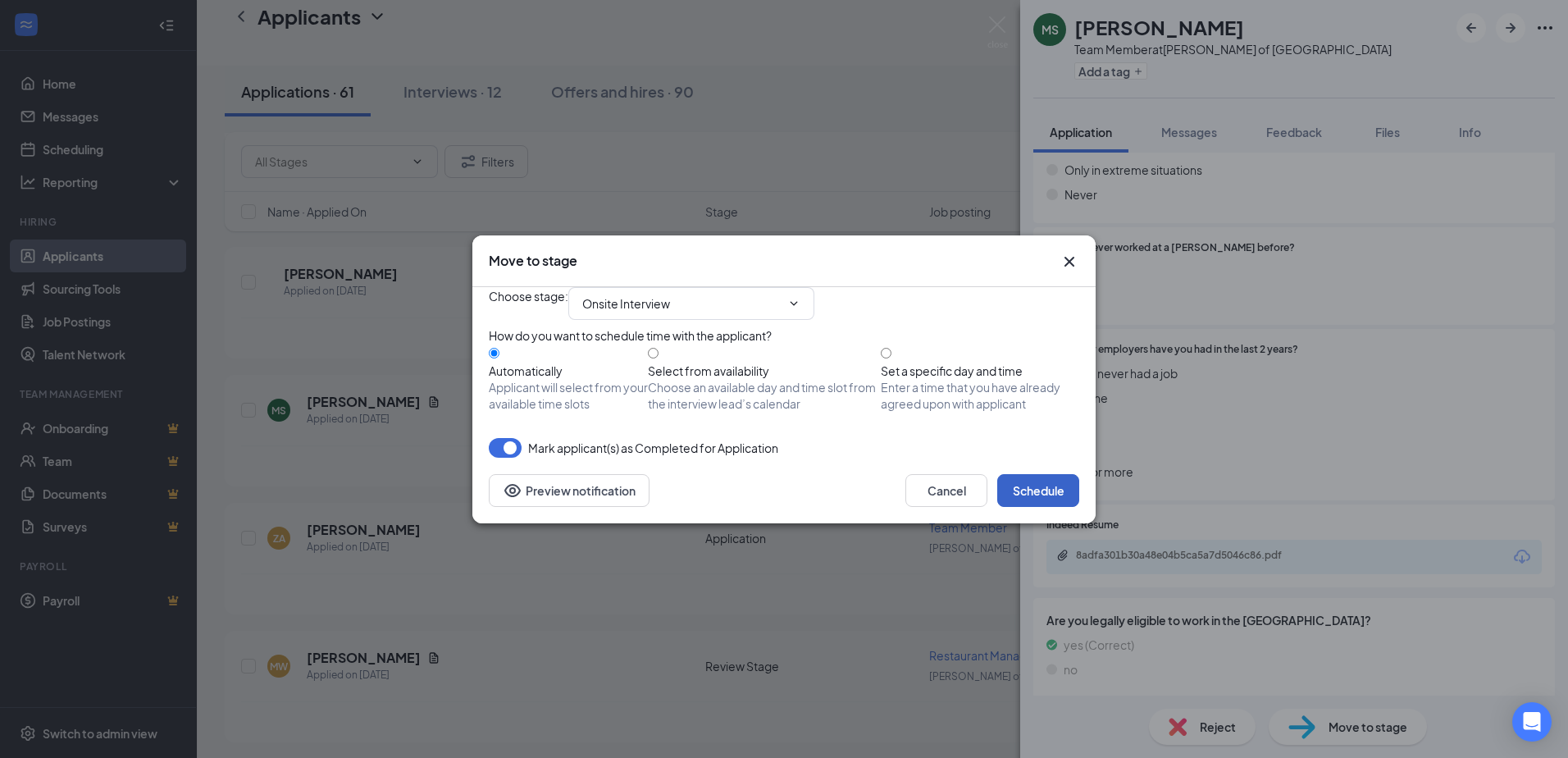
click at [1067, 507] on button "Schedule" at bounding box center [1038, 491] width 82 height 33
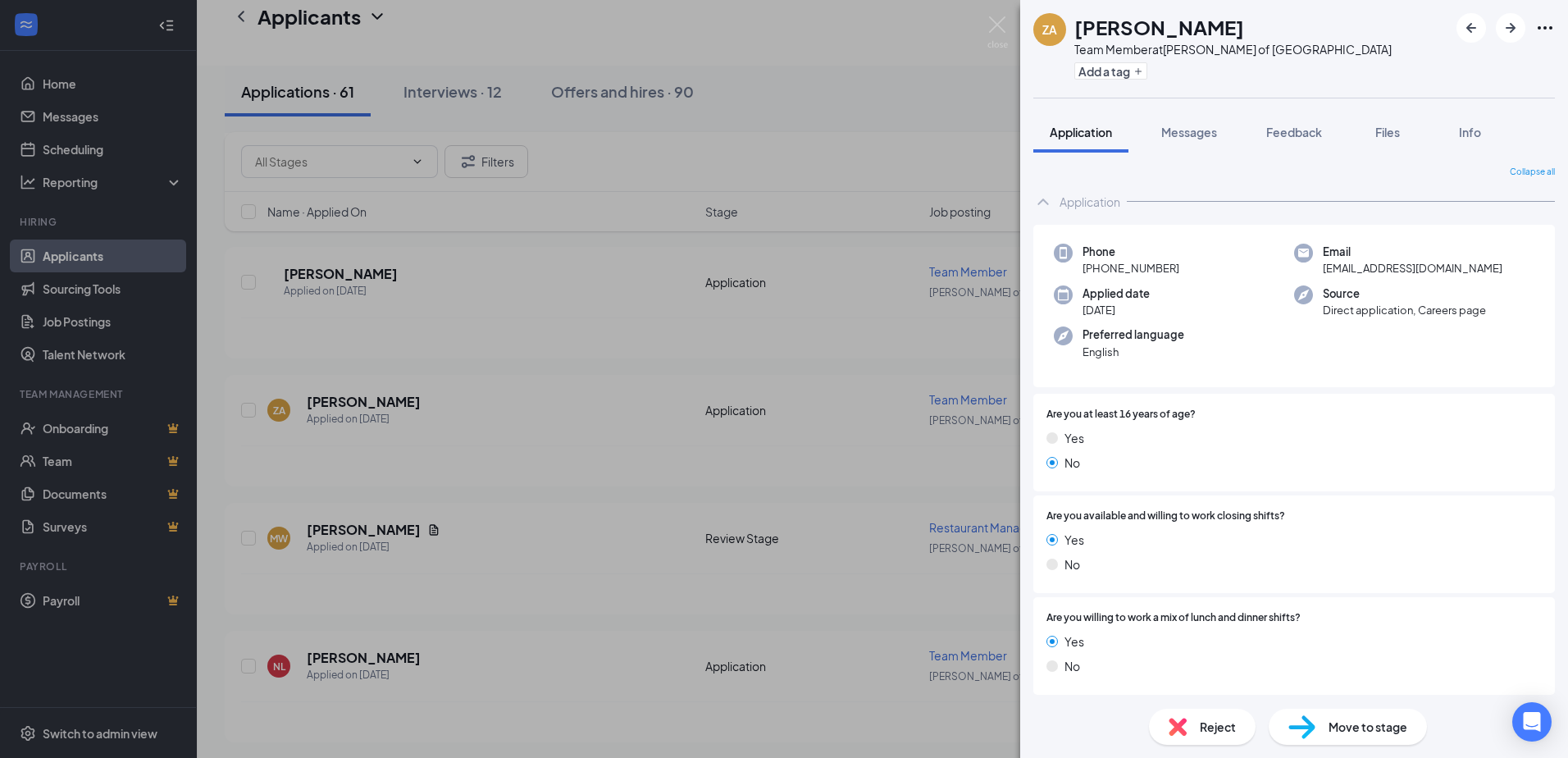
drag, startPoint x: 510, startPoint y: 300, endPoint x: 633, endPoint y: 25, distance: 301.3
click at [512, 295] on div "ZA [PERSON_NAME] Team Member at [PERSON_NAME] of [GEOGRAPHIC_DATA] Add a tag Ap…" at bounding box center [784, 379] width 1568 height 758
